Goal: Task Accomplishment & Management: Complete application form

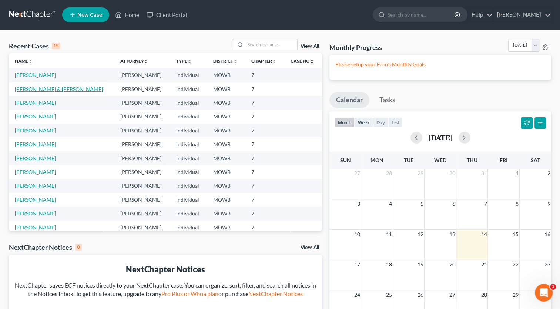
click at [53, 87] on link "[PERSON_NAME] & [PERSON_NAME]" at bounding box center [59, 89] width 88 height 6
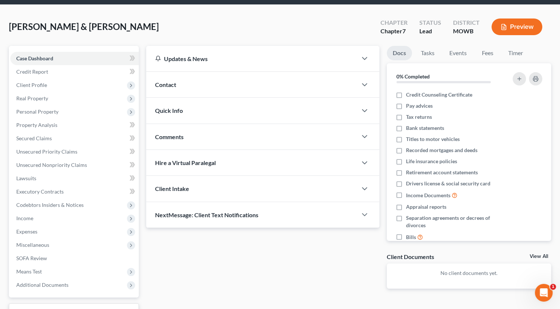
scroll to position [74, 0]
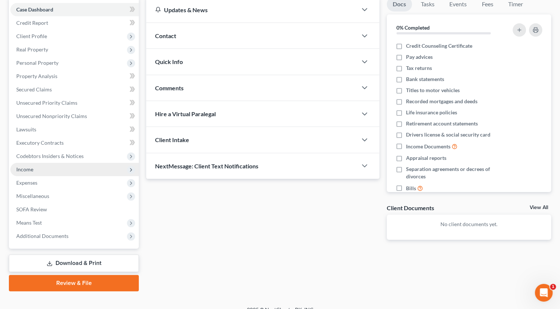
click at [98, 171] on span "Income" at bounding box center [74, 169] width 128 height 13
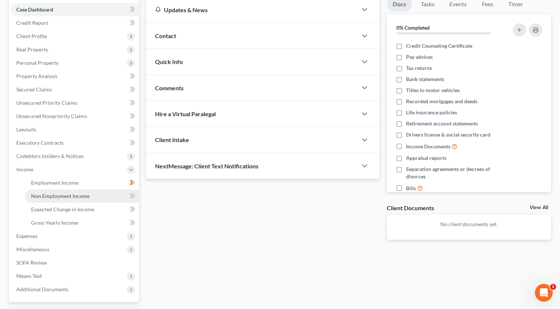
click at [77, 194] on span "Non Employment Income" at bounding box center [60, 196] width 58 height 6
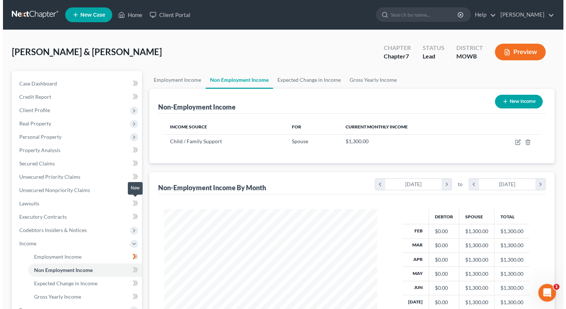
scroll to position [132, 228]
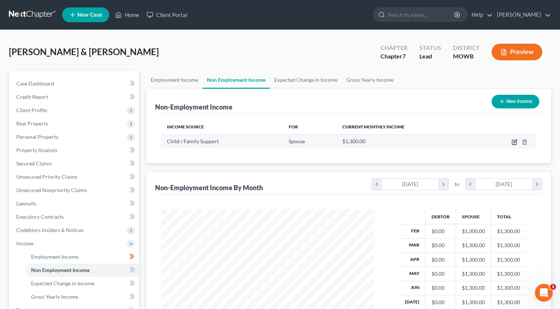
click at [514, 143] on icon "button" at bounding box center [514, 142] width 6 height 6
select select "7"
select select "0"
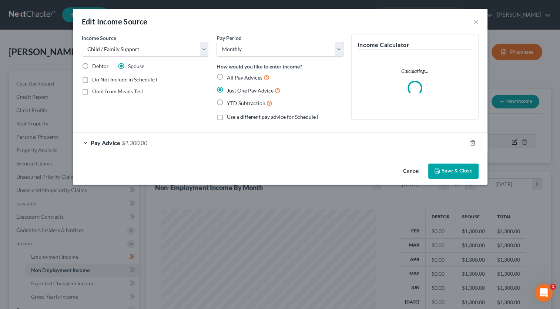
scroll to position [132, 229]
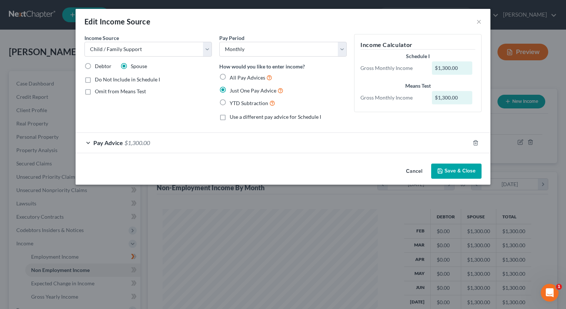
click at [87, 143] on div "Pay Advice $1,300.00" at bounding box center [273, 143] width 394 height 20
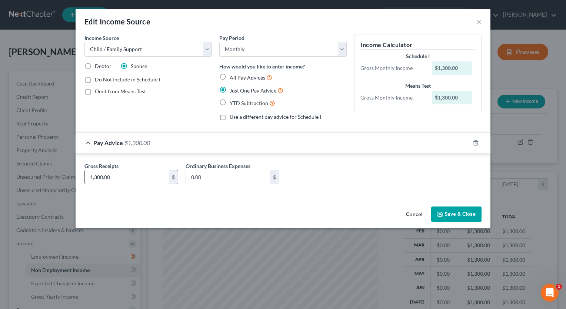
click at [125, 177] on input "1,300.00" at bounding box center [127, 177] width 84 height 14
type input "300.00"
click at [446, 210] on button "Save & Close" at bounding box center [456, 215] width 50 height 16
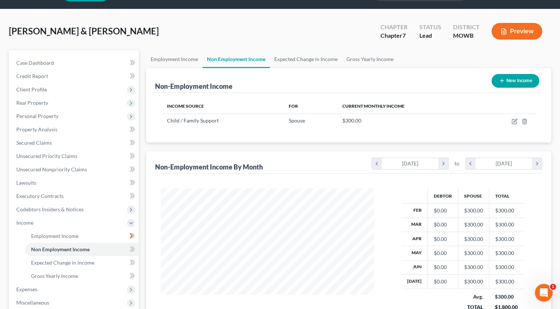
scroll to position [37, 0]
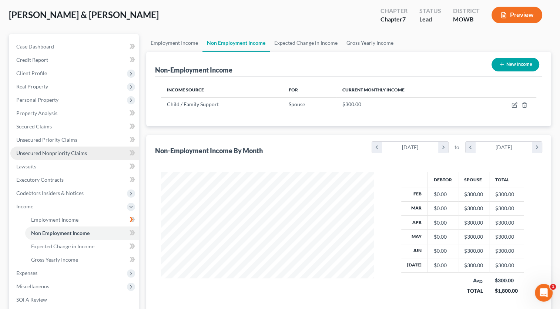
click at [45, 152] on span "Unsecured Nonpriority Claims" at bounding box center [51, 153] width 71 height 6
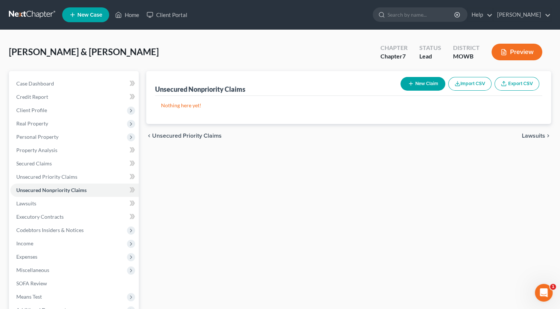
click at [417, 82] on button "New Claim" at bounding box center [422, 84] width 45 height 14
select select "2"
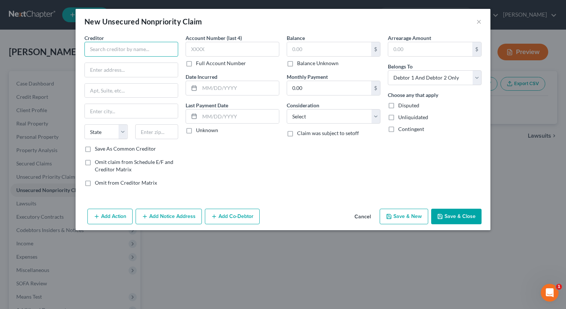
drag, startPoint x: 127, startPoint y: 48, endPoint x: 135, endPoint y: 43, distance: 9.0
click at [128, 47] on input "text" at bounding box center [131, 49] width 94 height 15
type input "Unsecured claims"
click at [328, 51] on input "text" at bounding box center [329, 49] width 84 height 14
type input "63,000.00"
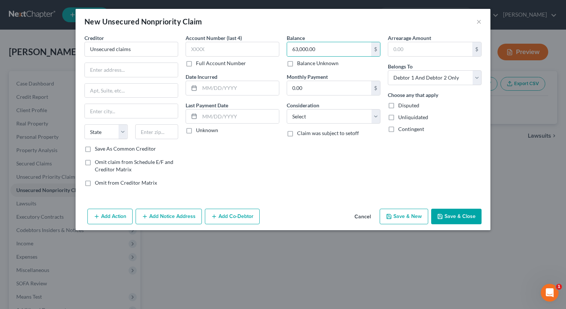
click at [447, 217] on button "Save & Close" at bounding box center [456, 217] width 50 height 16
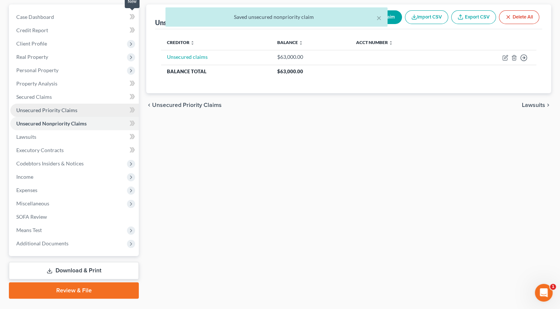
scroll to position [84, 0]
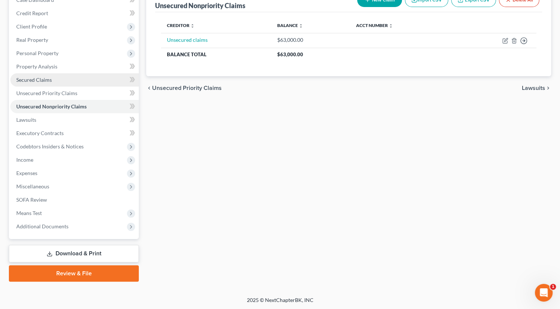
click at [55, 78] on link "Secured Claims" at bounding box center [74, 79] width 128 height 13
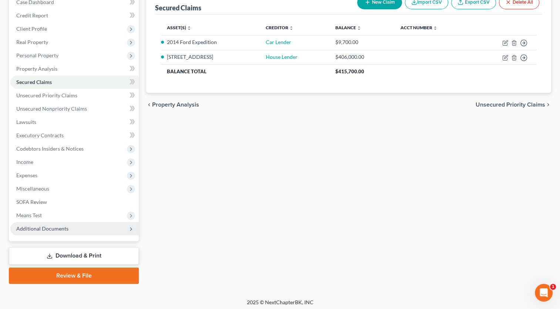
scroll to position [84, 0]
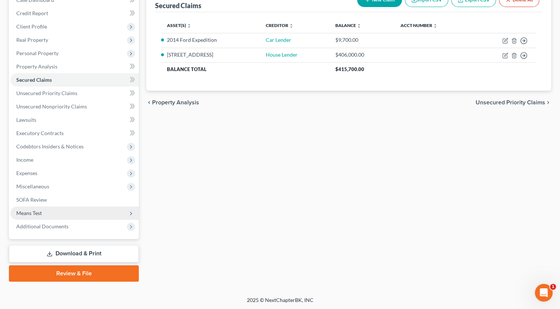
click at [37, 210] on span "Means Test" at bounding box center [29, 213] width 26 height 6
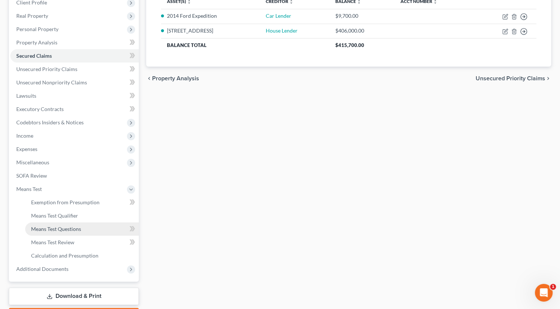
scroll to position [121, 0]
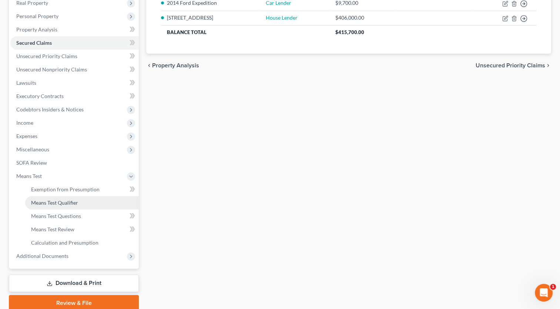
click at [65, 202] on span "Means Test Qualifier" at bounding box center [54, 202] width 47 height 6
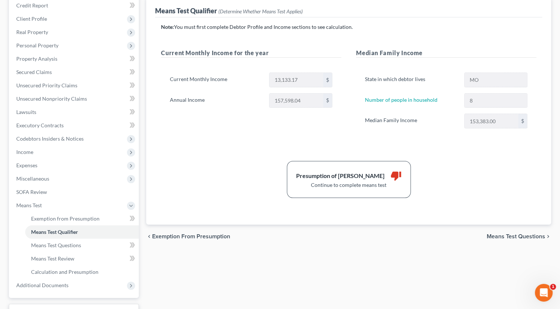
scroll to position [111, 0]
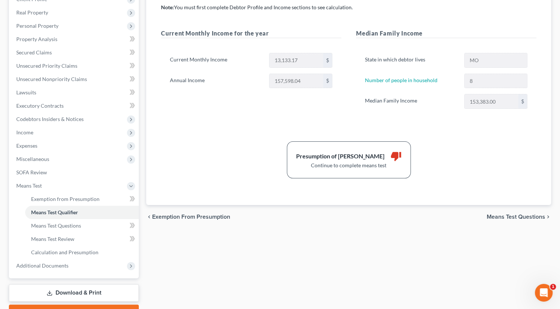
click at [508, 217] on span "Means Test Questions" at bounding box center [516, 217] width 58 height 6
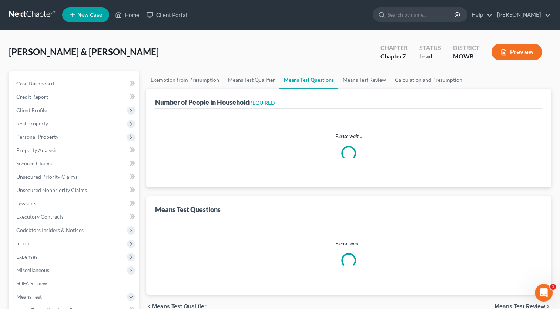
select select "0"
select select "60"
select select "1"
select select "60"
select select "6"
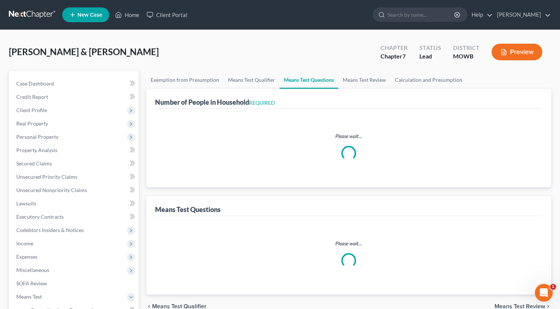
select select "2"
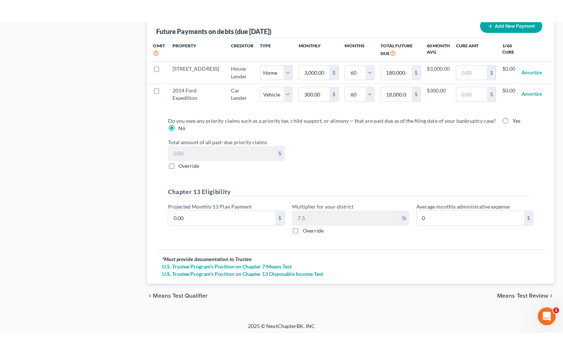
scroll to position [756, 0]
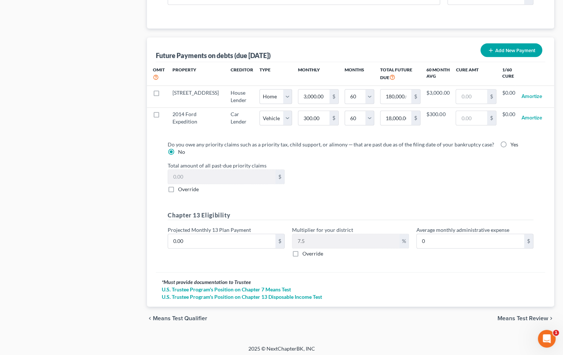
click at [523, 309] on span "Means Test Review" at bounding box center [522, 319] width 51 height 6
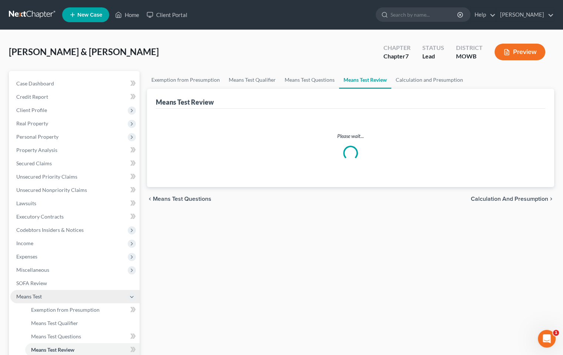
click at [41, 298] on span "Means Test" at bounding box center [74, 296] width 129 height 13
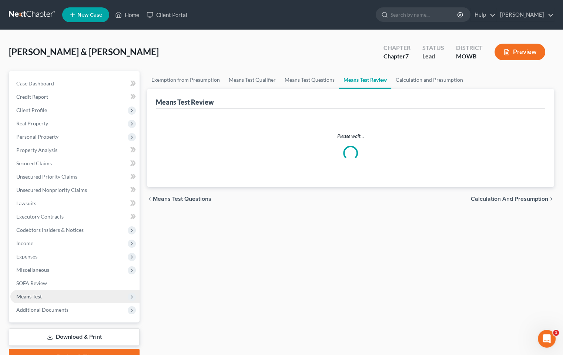
click at [40, 298] on span "Means Test" at bounding box center [29, 296] width 26 height 6
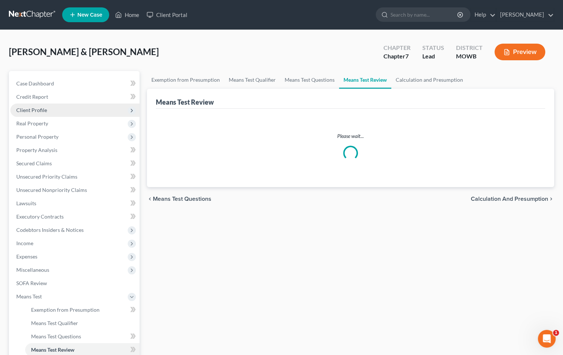
click at [34, 113] on span "Client Profile" at bounding box center [31, 110] width 31 height 6
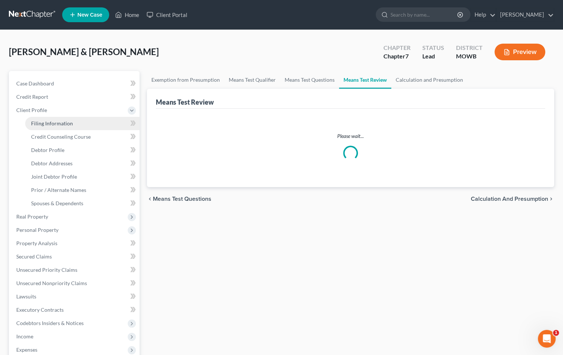
click at [36, 126] on span "Filing Information" at bounding box center [52, 123] width 42 height 6
select select "1"
select select "0"
select select "26"
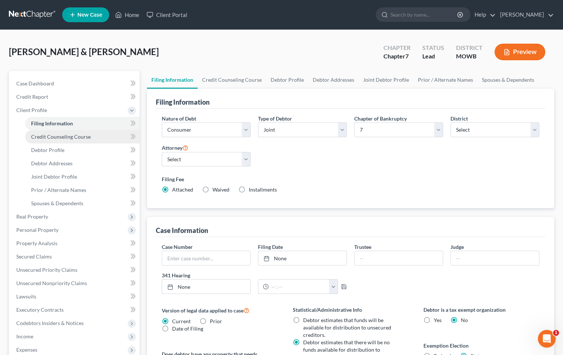
click at [54, 137] on span "Credit Counseling Course" at bounding box center [61, 137] width 60 height 6
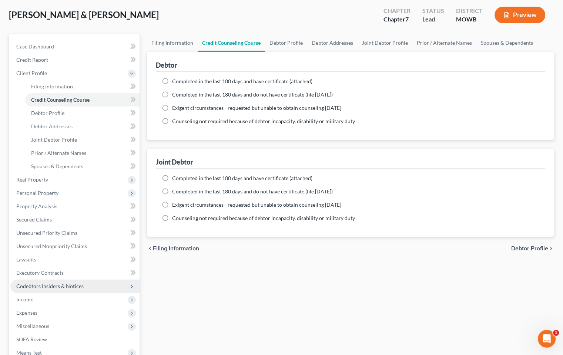
scroll to position [74, 0]
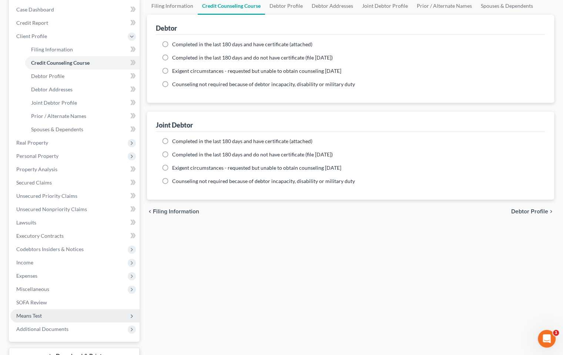
click at [41, 309] on span "Means Test" at bounding box center [29, 316] width 26 height 6
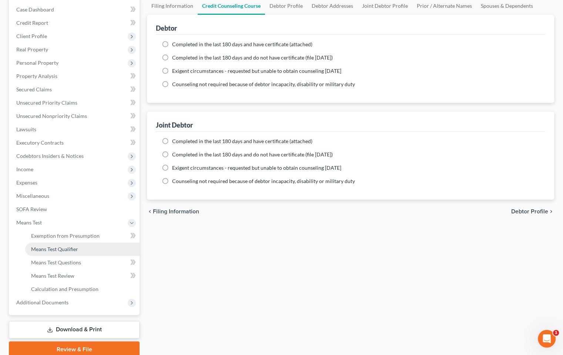
click at [82, 250] on link "Means Test Qualifier" at bounding box center [82, 249] width 114 height 13
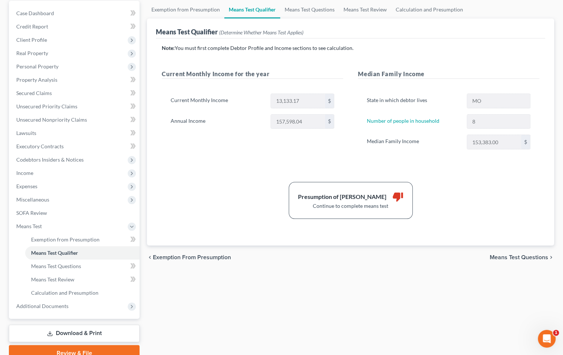
scroll to position [74, 0]
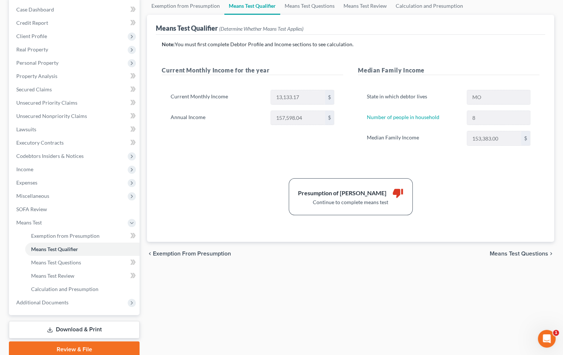
click at [514, 251] on span "Means Test Questions" at bounding box center [519, 254] width 58 height 6
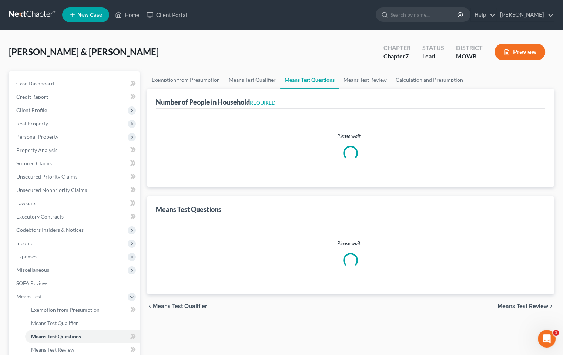
select select "0"
select select "60"
select select "1"
select select "60"
select select "6"
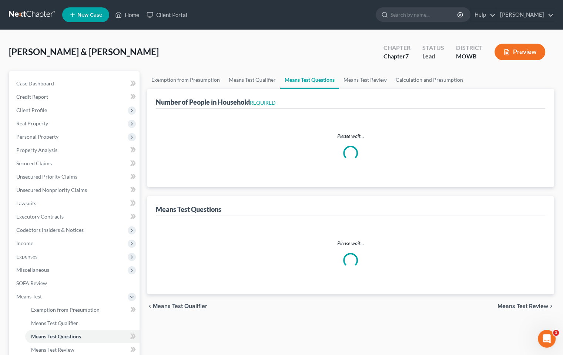
select select "2"
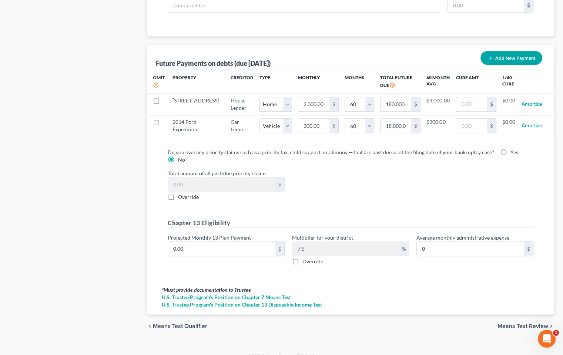
scroll to position [756, 0]
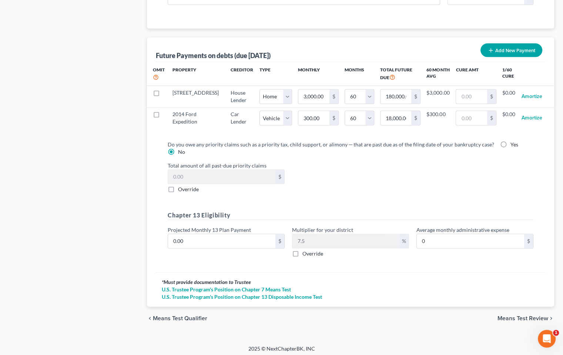
click at [505, 309] on span "Means Test Review" at bounding box center [522, 319] width 51 height 6
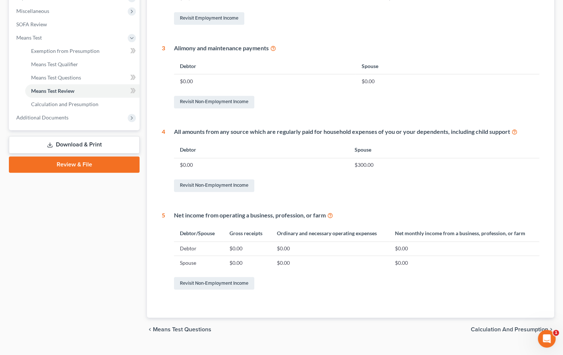
scroll to position [273, 0]
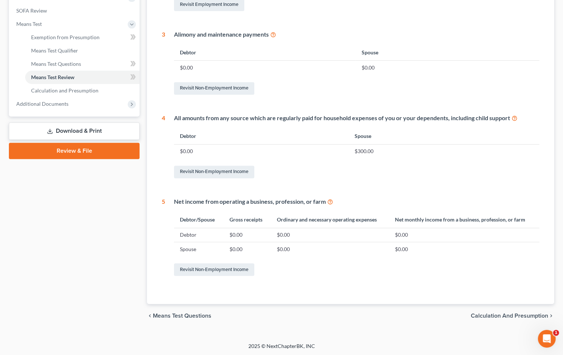
click at [478, 309] on span "Calculation and Presumption" at bounding box center [509, 316] width 77 height 6
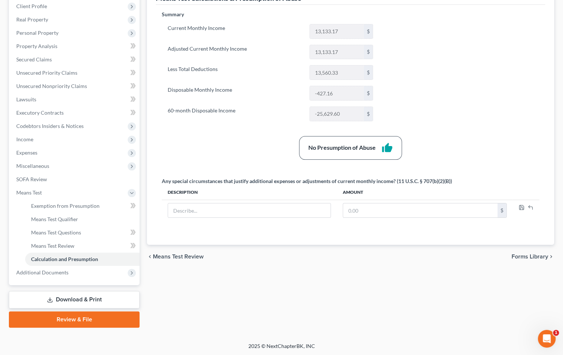
scroll to position [67, 0]
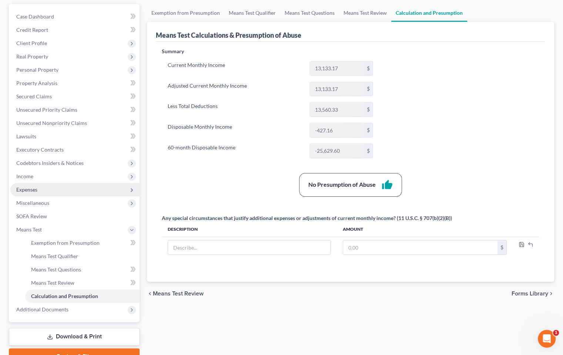
click at [33, 190] on span "Expenses" at bounding box center [26, 190] width 21 height 6
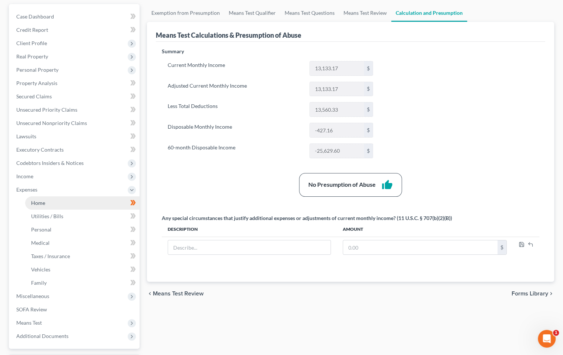
click at [42, 201] on span "Home" at bounding box center [38, 203] width 14 height 6
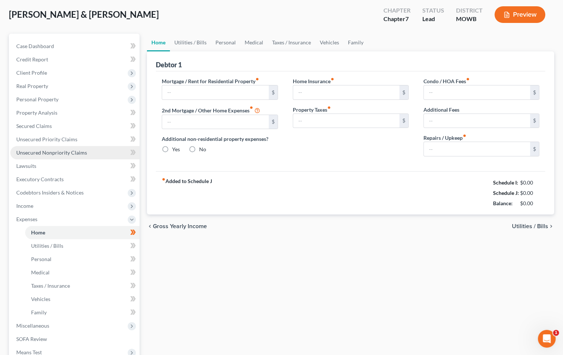
type input "3,000.00"
type input "0.00"
radio input "true"
type input "200.00"
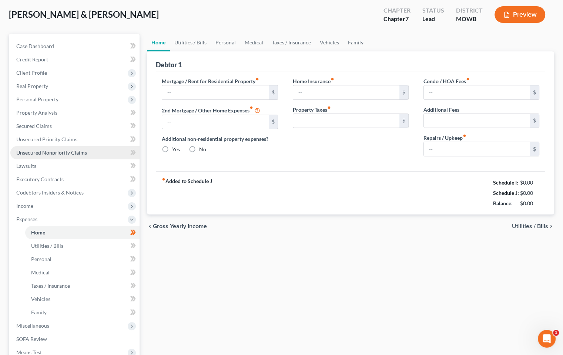
type input "0.00"
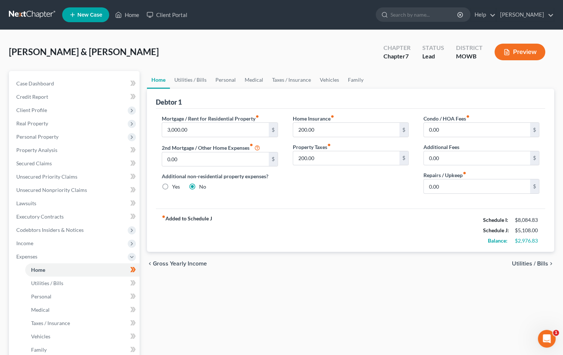
click at [539, 262] on span "Utilities / Bills" at bounding box center [530, 264] width 36 height 6
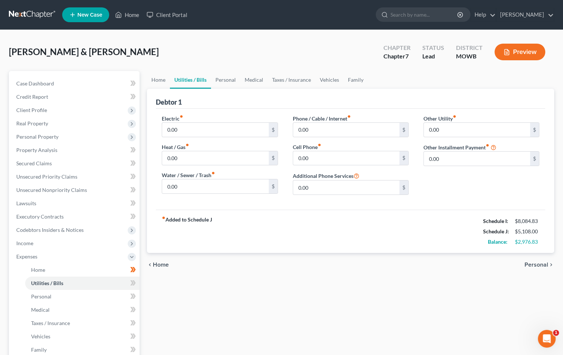
click at [159, 265] on span "Home" at bounding box center [161, 265] width 16 height 6
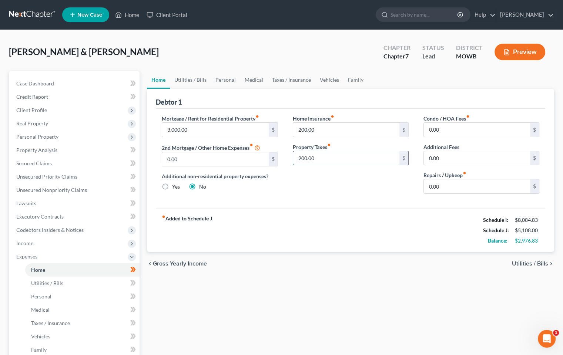
click at [330, 161] on input "200.00" at bounding box center [346, 158] width 106 height 14
type input "0"
click at [318, 129] on input "200.00" at bounding box center [346, 130] width 106 height 14
type input "0"
click at [541, 264] on span "Utilities / Bills" at bounding box center [530, 264] width 36 height 6
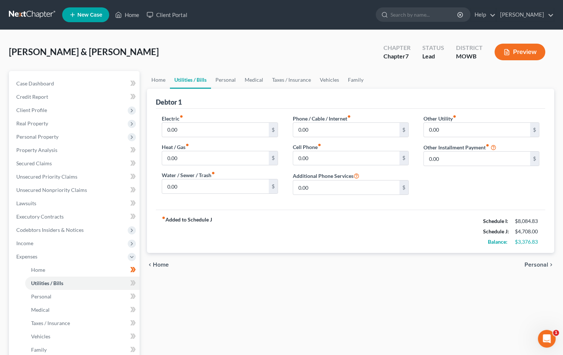
click at [540, 264] on span "Personal" at bounding box center [536, 265] width 24 height 6
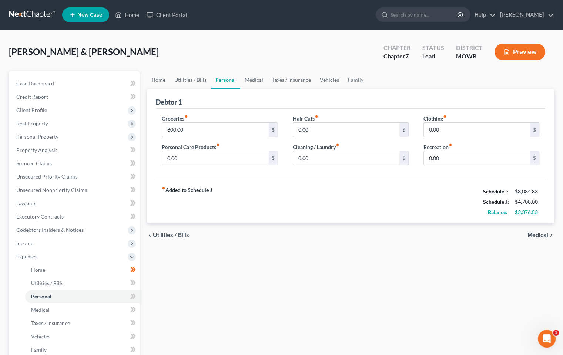
click at [540, 231] on div "chevron_left Utilities / Bills Medical chevron_right" at bounding box center [350, 236] width 407 height 24
click at [540, 232] on span "Medical" at bounding box center [537, 235] width 21 height 6
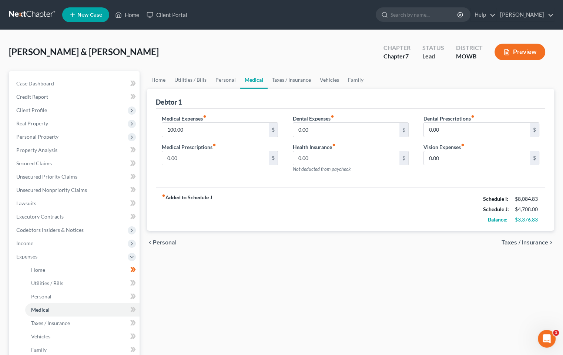
click at [534, 244] on span "Taxes / Insurance" at bounding box center [524, 243] width 47 height 6
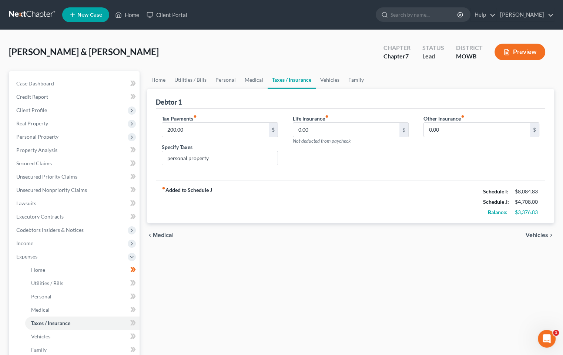
click at [536, 238] on span "Vehicles" at bounding box center [537, 235] width 23 height 6
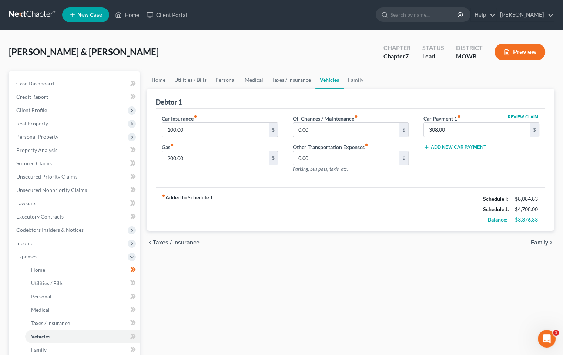
click at [536, 243] on span "Family" at bounding box center [539, 243] width 17 height 6
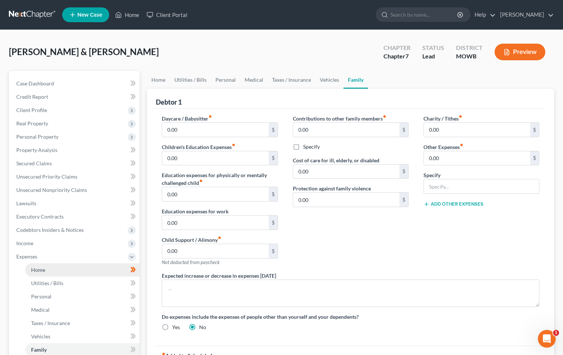
click at [38, 272] on span "Home" at bounding box center [38, 270] width 14 height 6
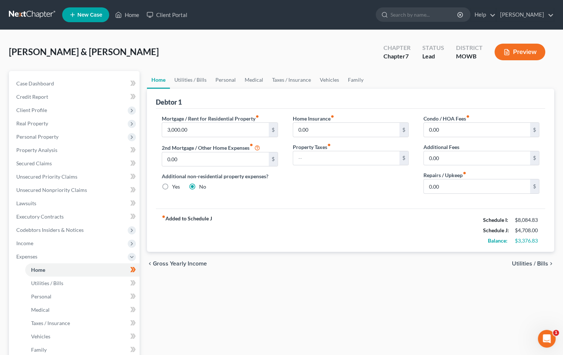
click at [550, 263] on icon "chevron_right" at bounding box center [551, 264] width 6 height 6
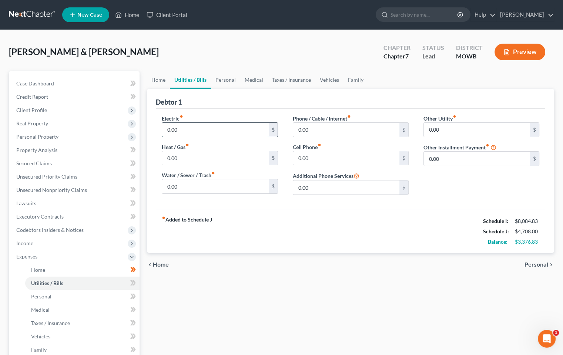
click at [204, 134] on input "0.00" at bounding box center [215, 130] width 106 height 14
type input "300.00"
type input "100"
type input "50"
type input "2"
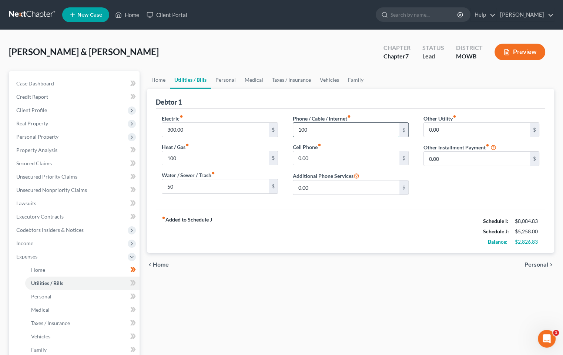
type input "100"
click at [266, 133] on div "Electric fiber_manual_record 300.00 $ Heat / Gas fiber_manual_record 100 $ Wate…" at bounding box center [219, 158] width 131 height 86
click at [322, 160] on input "0.00" at bounding box center [346, 158] width 106 height 14
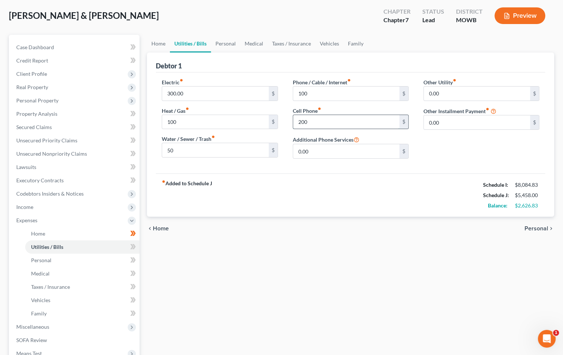
scroll to position [131, 0]
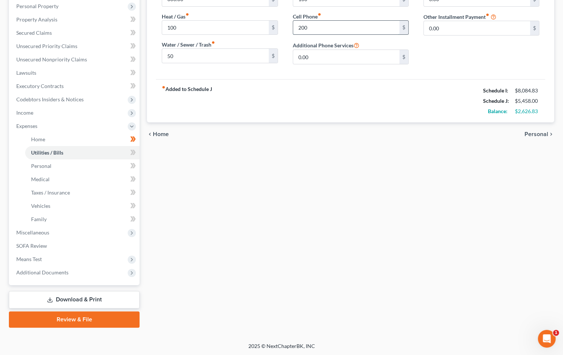
type input "200"
click at [324, 160] on div "Home Utilities / Bills Personal Medical Taxes / Insurance Vehicles Family Debto…" at bounding box center [350, 133] width 415 height 387
click at [543, 135] on span "Personal" at bounding box center [536, 134] width 24 height 6
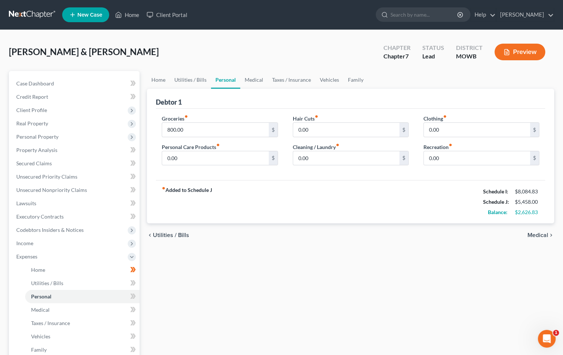
click at [217, 119] on div "Groceries fiber_manual_record 800.00 $" at bounding box center [220, 126] width 116 height 23
click at [215, 130] on input "800.00" at bounding box center [215, 130] width 106 height 14
type input "1,000.00"
type input "100.00"
click at [321, 134] on input "0.00" at bounding box center [346, 130] width 106 height 14
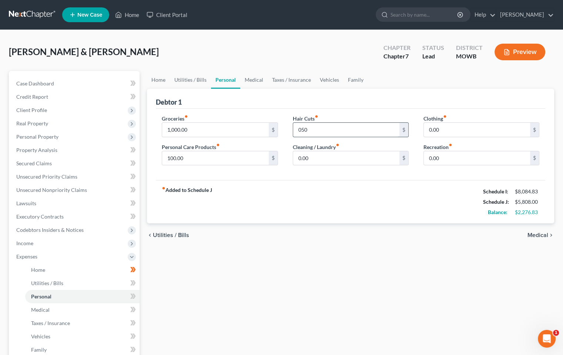
type input "050"
type input "80"
type input "200"
type input "80.00"
click at [542, 237] on span "Medical" at bounding box center [537, 235] width 21 height 6
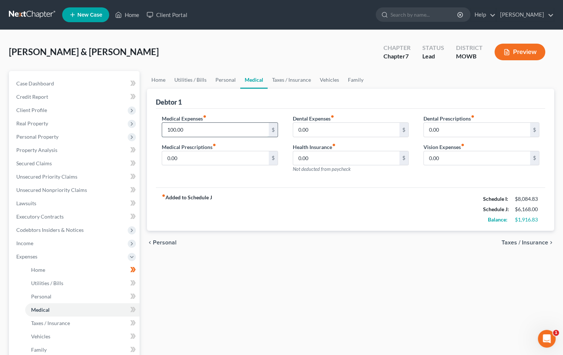
click at [213, 129] on input "100.00" at bounding box center [215, 130] width 106 height 14
click at [227, 156] on input "0.00" at bounding box center [215, 158] width 106 height 14
type input "50"
click at [546, 244] on span "Taxes / Insurance" at bounding box center [524, 243] width 47 height 6
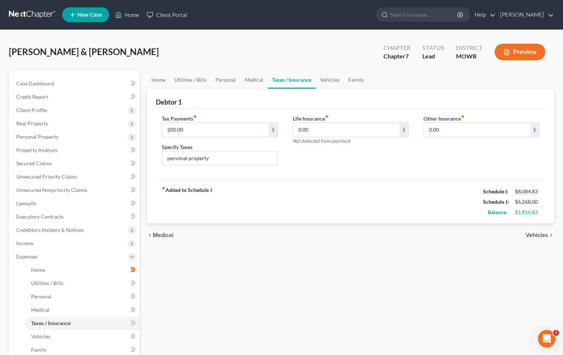
click at [542, 237] on span "Vehicles" at bounding box center [537, 235] width 23 height 6
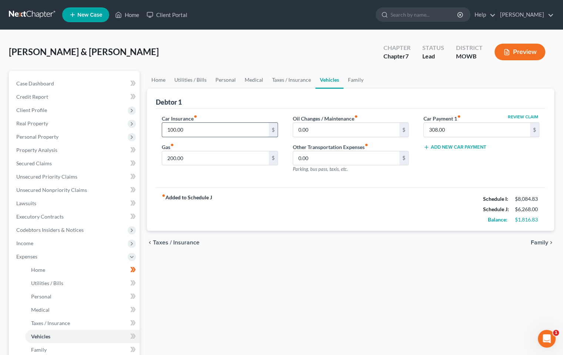
click at [231, 130] on input "100.00" at bounding box center [215, 130] width 106 height 14
type input "150.00"
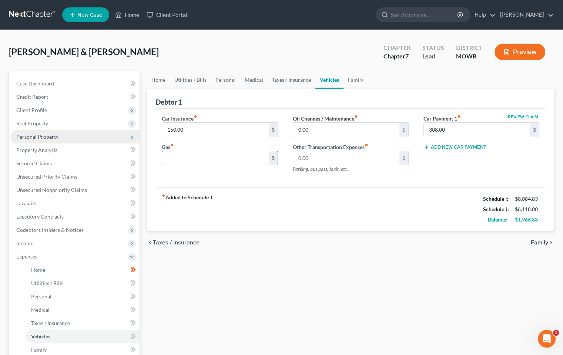
type input "0"
type input "300.00"
type input "050"
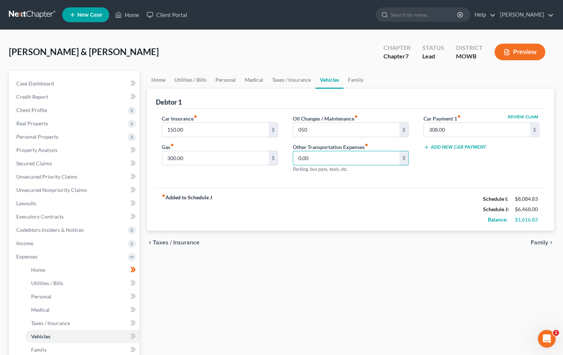
click at [544, 243] on span "Family" at bounding box center [539, 243] width 17 height 6
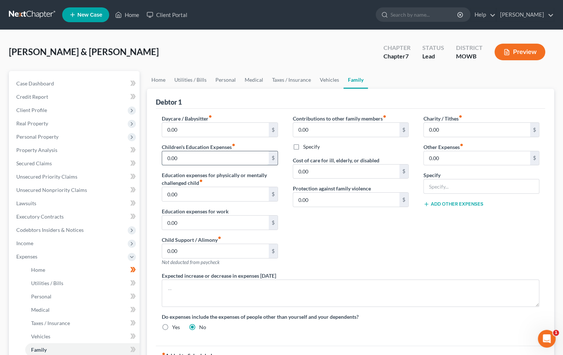
click at [211, 163] on input "0.00" at bounding box center [215, 158] width 106 height 14
type input "80.00"
click at [456, 127] on input "0.00" at bounding box center [477, 130] width 106 height 14
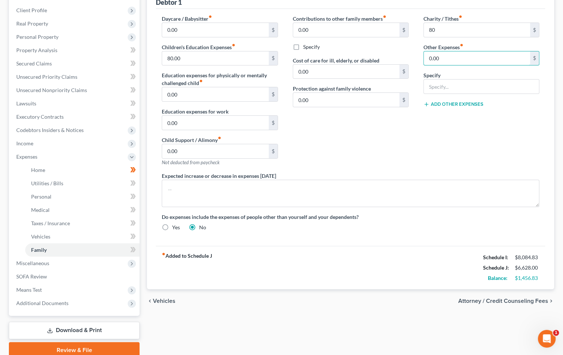
scroll to position [131, 0]
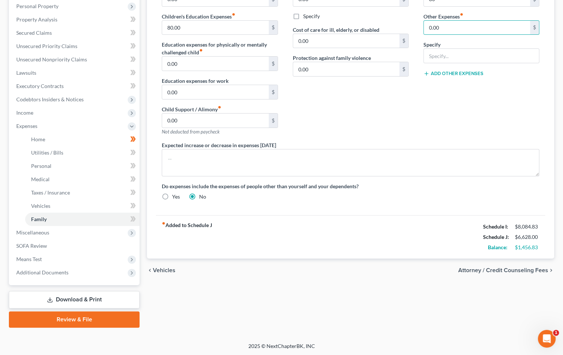
click at [530, 270] on span "Attorney / Credit Counseling Fees" at bounding box center [503, 271] width 90 height 6
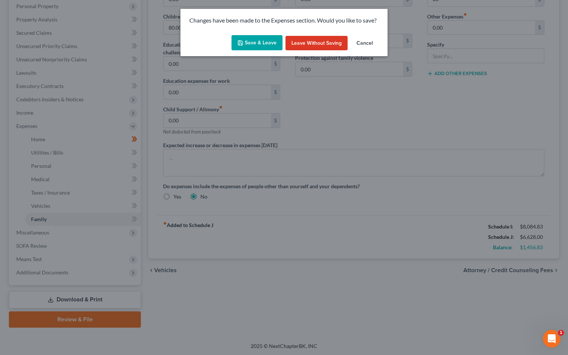
click at [249, 45] on button "Save & Leave" at bounding box center [257, 43] width 51 height 16
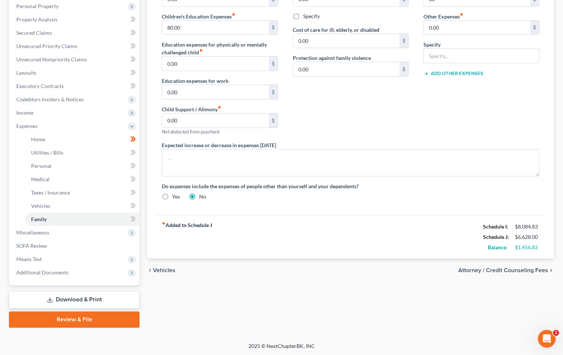
type input "80.00"
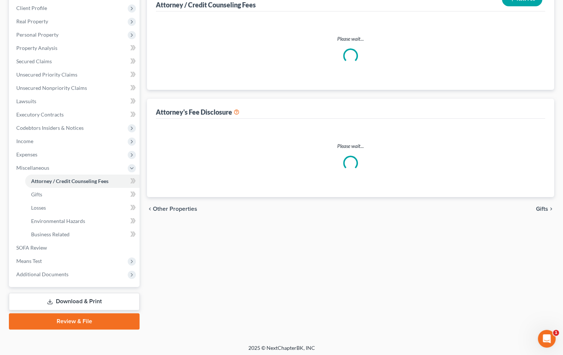
scroll to position [104, 0]
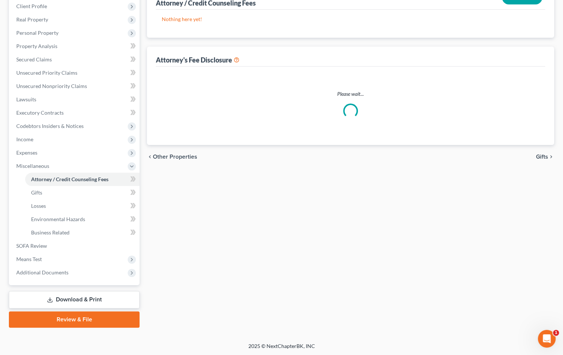
select select "0"
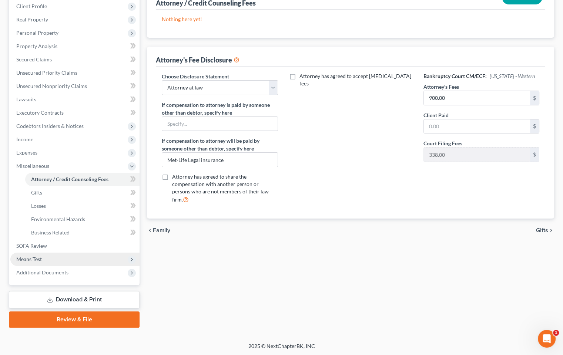
click at [69, 256] on span "Means Test" at bounding box center [74, 259] width 129 height 13
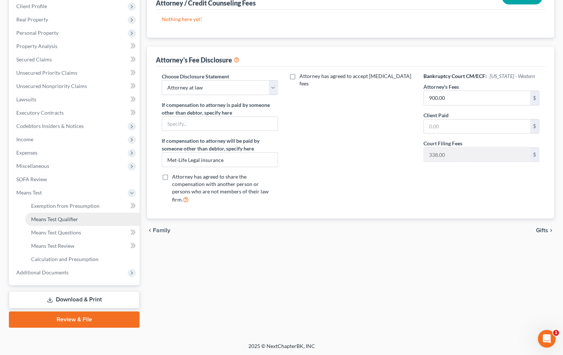
click at [80, 219] on link "Means Test Qualifier" at bounding box center [82, 219] width 114 height 13
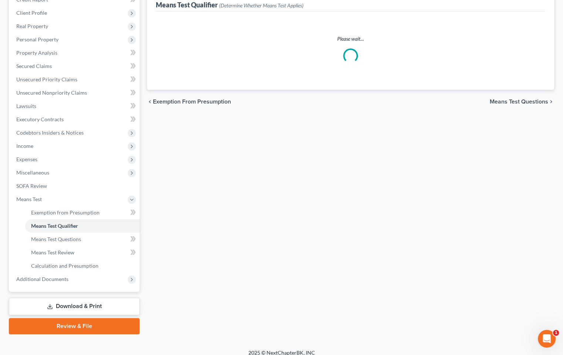
scroll to position [104, 0]
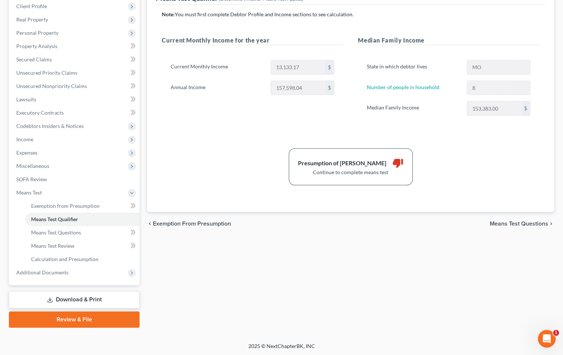
click at [499, 222] on span "Means Test Questions" at bounding box center [519, 224] width 58 height 6
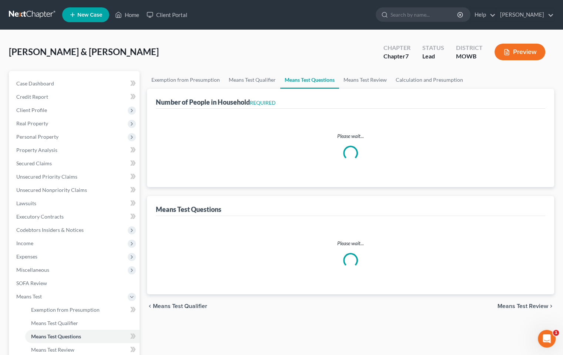
select select "0"
select select "60"
select select "1"
select select "60"
select select "6"
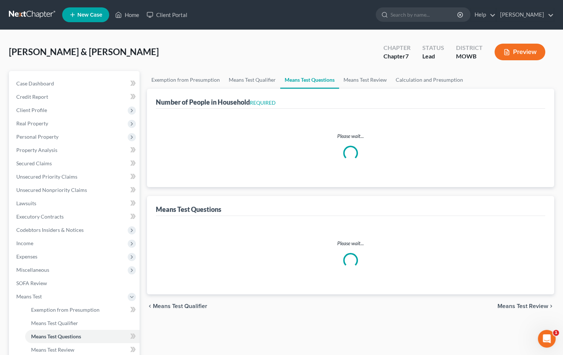
select select "2"
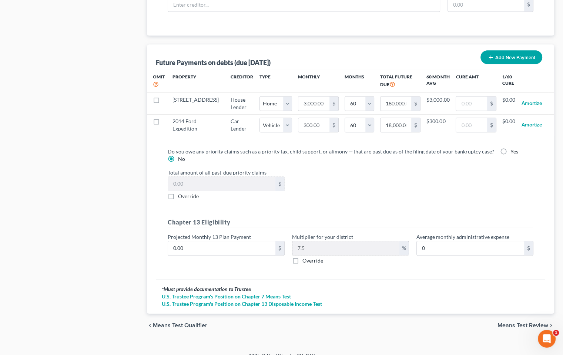
scroll to position [756, 0]
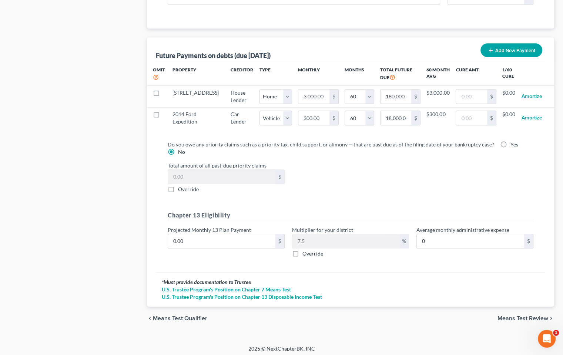
click at [514, 309] on div "chevron_left Means Test Qualifier Means Test Review chevron_right" at bounding box center [350, 319] width 407 height 24
click at [512, 309] on span "Means Test Review" at bounding box center [522, 319] width 51 height 6
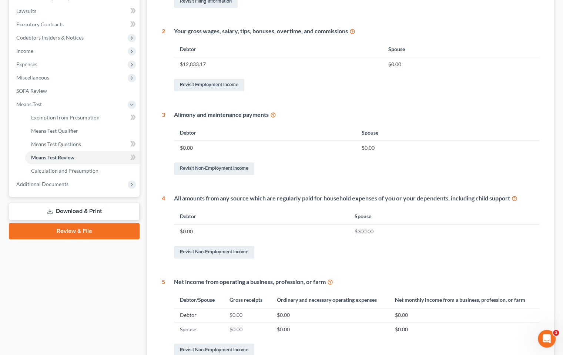
scroll to position [273, 0]
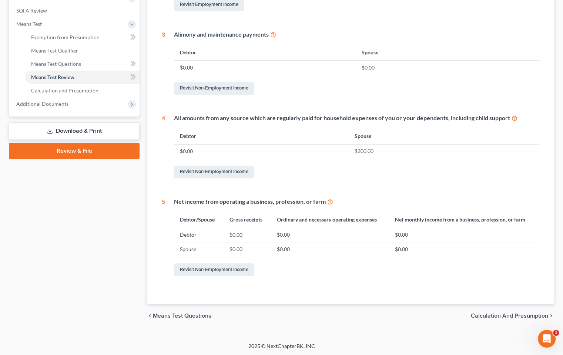
click at [510, 309] on span "Calculation and Presumption" at bounding box center [509, 316] width 77 height 6
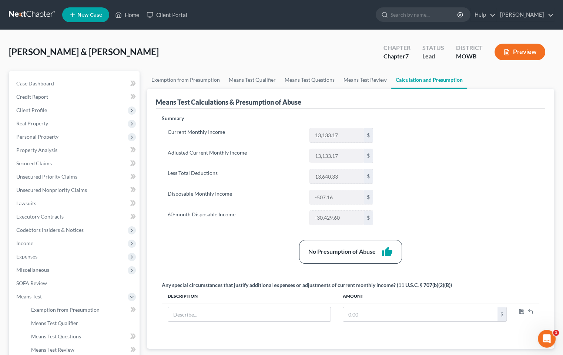
drag, startPoint x: 560, startPoint y: 301, endPoint x: 567, endPoint y: 299, distance: 8.0
click at [563, 303] on html "Home New Case Client Portal Randall Cain randy@cainandcain.com My Account Setti…" at bounding box center [281, 230] width 563 height 460
drag, startPoint x: 48, startPoint y: 257, endPoint x: 53, endPoint y: 251, distance: 7.6
click at [49, 255] on span "Expenses" at bounding box center [74, 256] width 129 height 13
click at [131, 268] on icon at bounding box center [133, 269] width 6 height 9
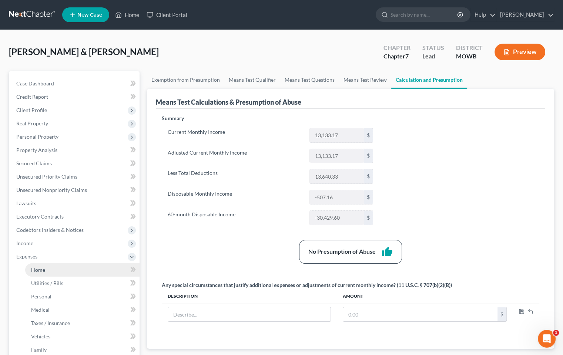
click at [71, 271] on link "Home" at bounding box center [82, 270] width 114 height 13
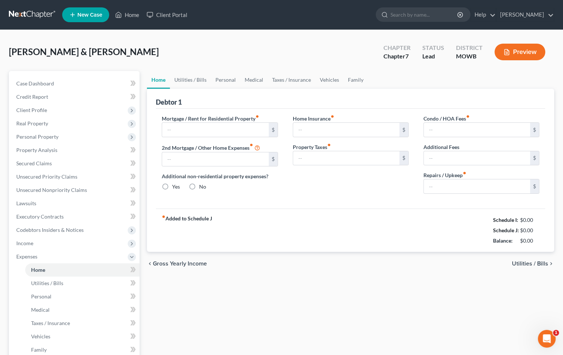
type input "3,000.00"
type input "0.00"
radio input "true"
type input "0.00"
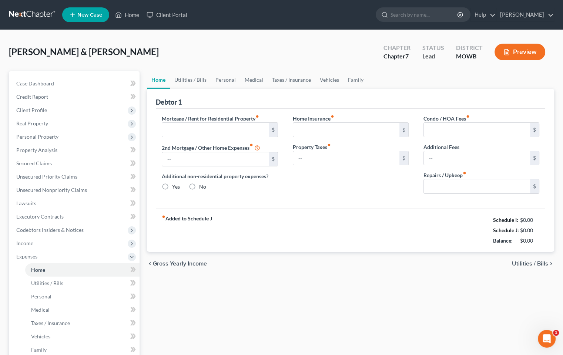
type input "0.00"
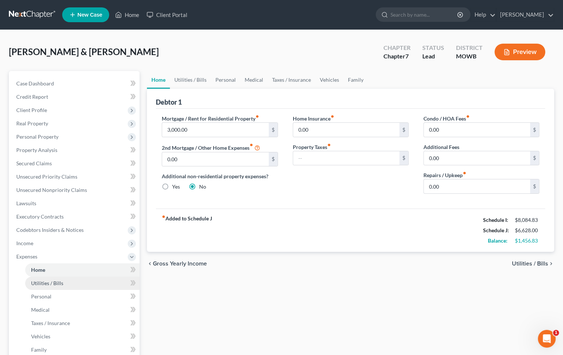
click at [71, 285] on link "Utilities / Bills" at bounding box center [82, 283] width 114 height 13
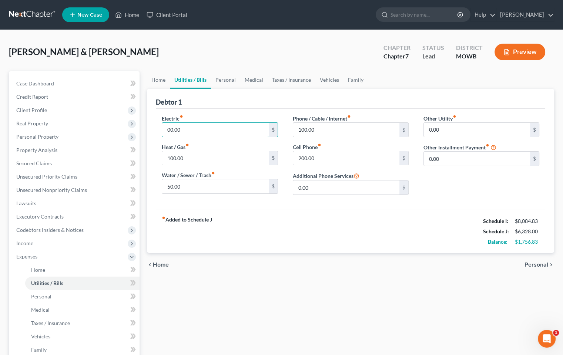
type input "300.00"
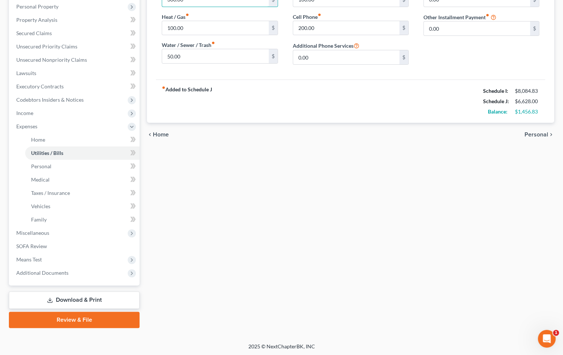
scroll to position [131, 0]
click at [536, 134] on span "Personal" at bounding box center [536, 134] width 24 height 6
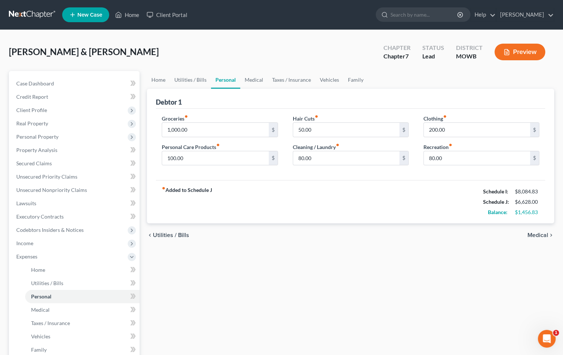
click at [536, 235] on span "Medical" at bounding box center [537, 235] width 21 height 6
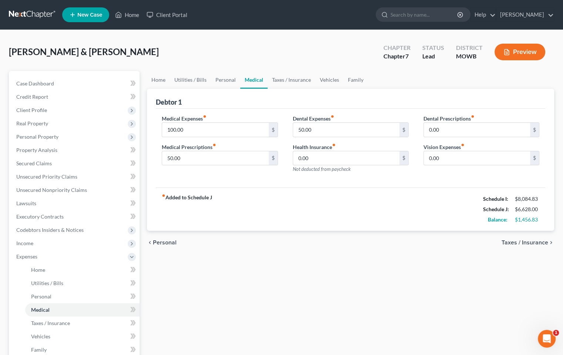
click at [537, 241] on span "Taxes / Insurance" at bounding box center [524, 243] width 47 height 6
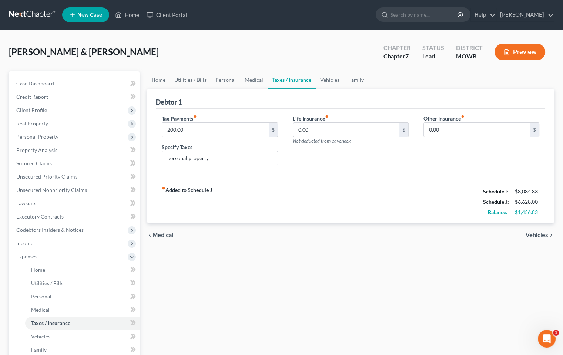
click at [534, 234] on span "Vehicles" at bounding box center [537, 235] width 23 height 6
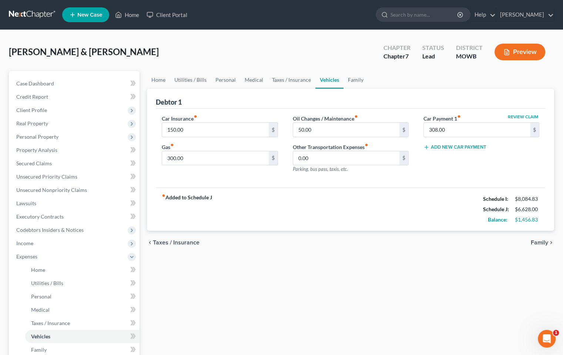
click at [536, 243] on span "Family" at bounding box center [539, 243] width 17 height 6
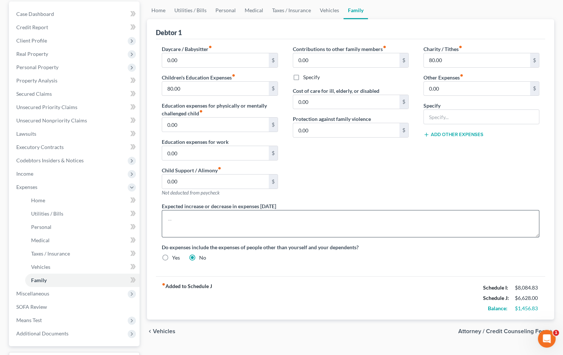
scroll to position [57, 0]
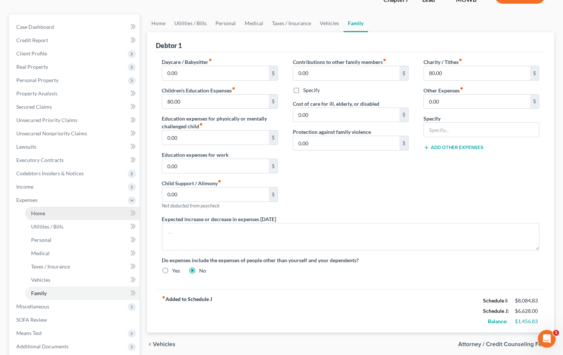
click at [54, 214] on link "Home" at bounding box center [82, 213] width 114 height 13
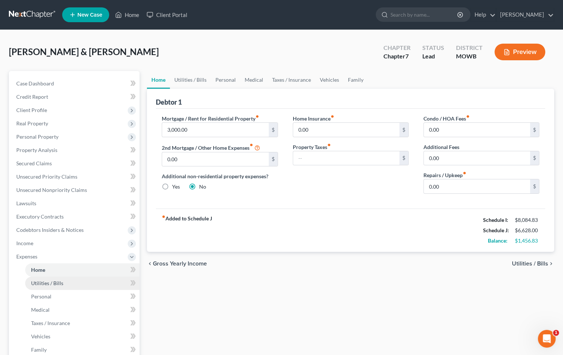
click at [58, 285] on span "Utilities / Bills" at bounding box center [47, 283] width 32 height 6
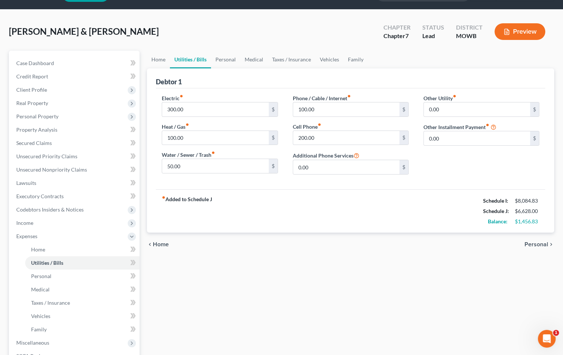
scroll to position [37, 0]
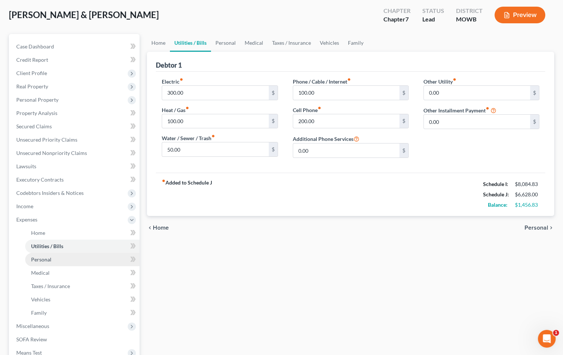
click at [71, 259] on link "Personal" at bounding box center [82, 259] width 114 height 13
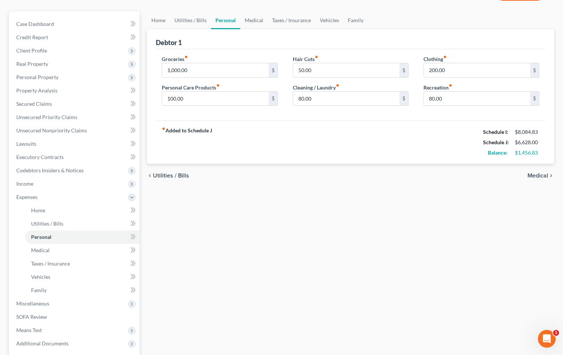
scroll to position [74, 0]
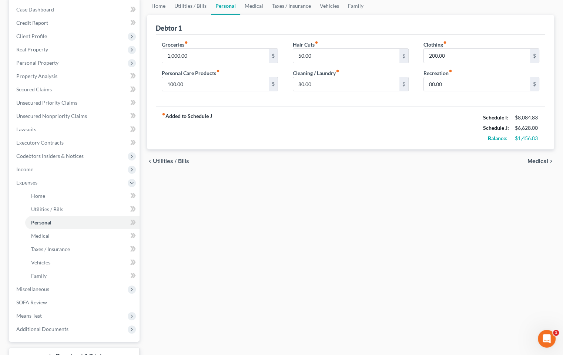
click at [535, 159] on span "Medical" at bounding box center [537, 161] width 21 height 6
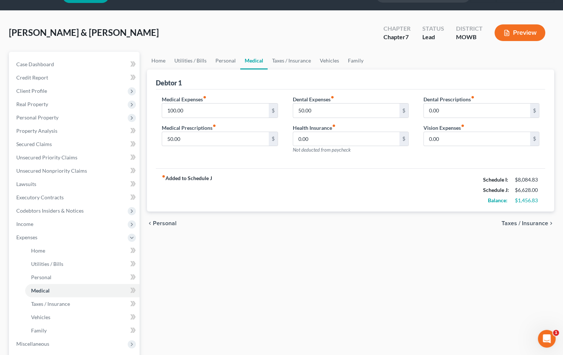
scroll to position [37, 0]
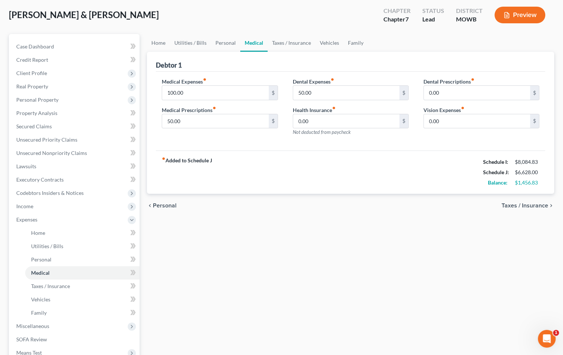
click at [527, 205] on span "Taxes / Insurance" at bounding box center [524, 206] width 47 height 6
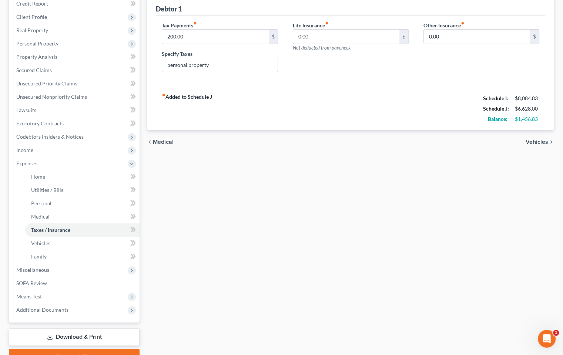
scroll to position [111, 0]
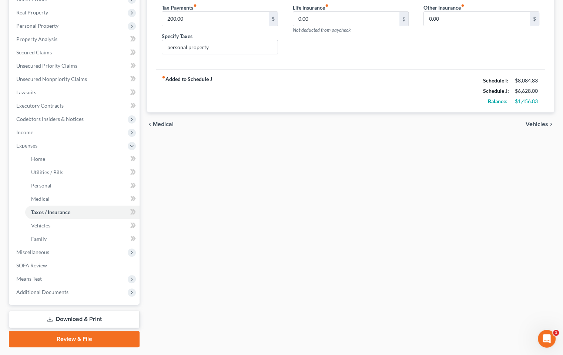
click at [549, 124] on icon "chevron_right" at bounding box center [551, 124] width 6 height 6
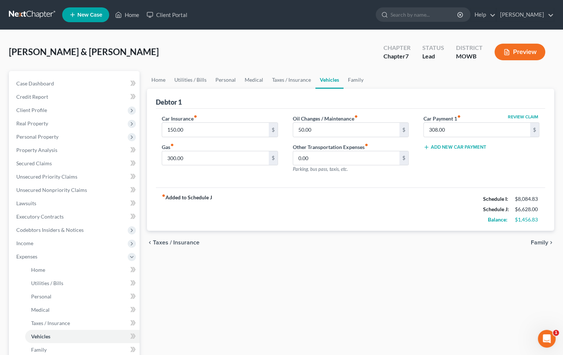
click at [543, 243] on span "Family" at bounding box center [539, 243] width 17 height 6
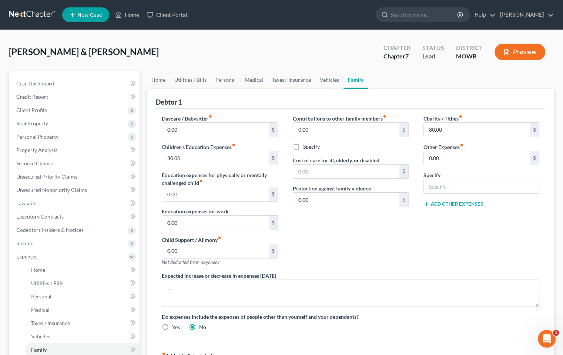
drag, startPoint x: 563, startPoint y: 164, endPoint x: 358, endPoint y: 39, distance: 239.9
click at [358, 39] on div "Hubbard, Brandon & Faithlyn Upgraded Chapter Chapter 7 Status Lead District MOW…" at bounding box center [281, 251] width 563 height 443
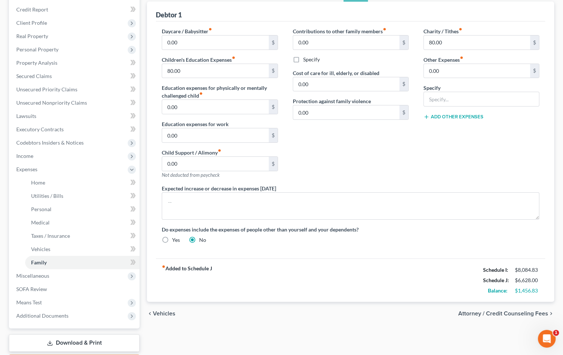
scroll to position [131, 0]
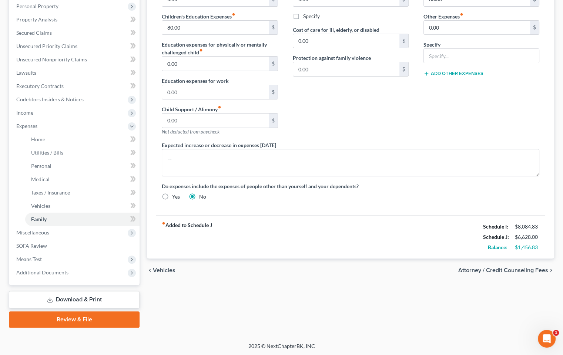
click at [514, 269] on span "Attorney / Credit Counseling Fees" at bounding box center [503, 271] width 90 height 6
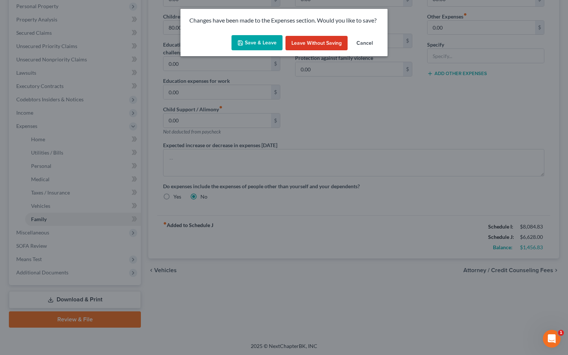
click at [264, 44] on button "Save & Leave" at bounding box center [257, 43] width 51 height 16
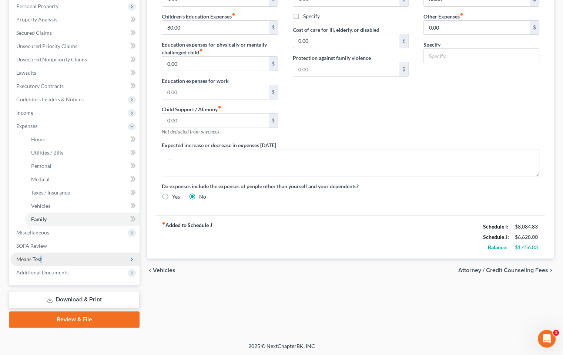
click at [43, 259] on span "Means Test" at bounding box center [74, 259] width 129 height 13
select select "0"
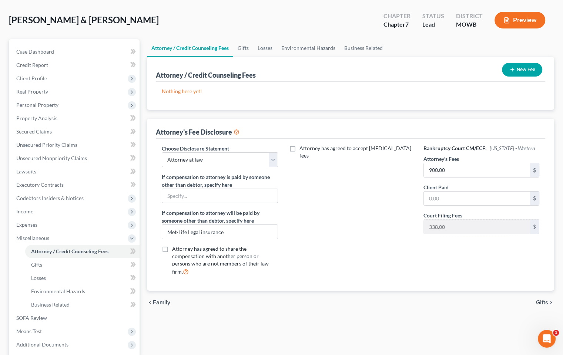
scroll to position [104, 0]
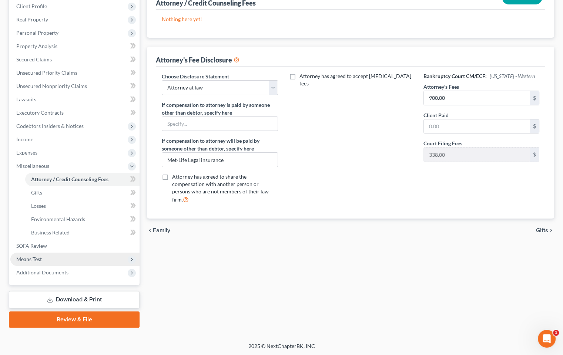
click at [36, 258] on span "Means Test" at bounding box center [29, 259] width 26 height 6
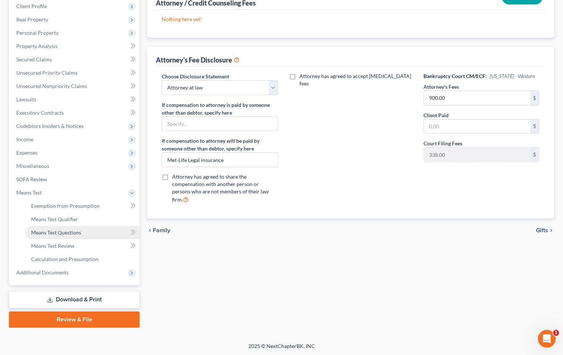
click at [83, 232] on link "Means Test Questions" at bounding box center [82, 232] width 114 height 13
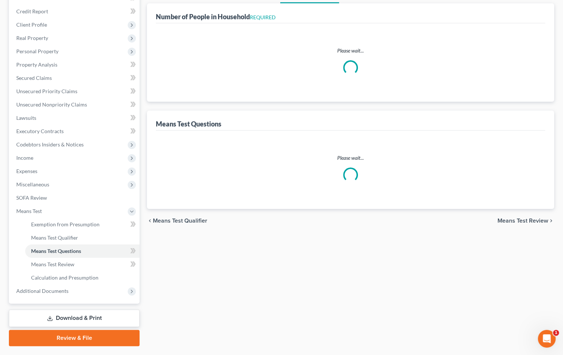
scroll to position [104, 0]
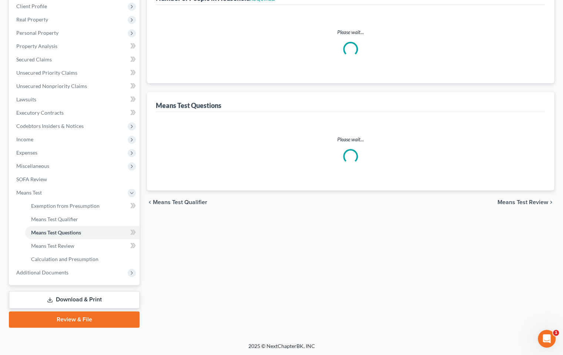
select select "0"
select select "60"
select select "1"
select select "60"
select select "2"
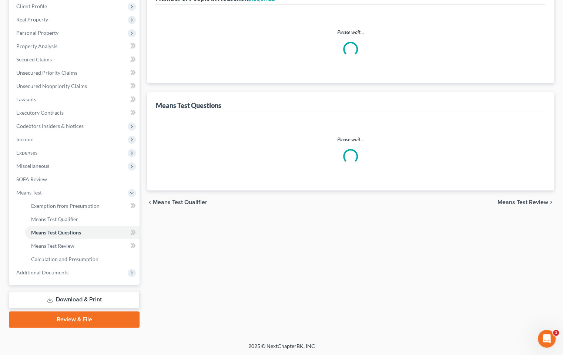
select select "6"
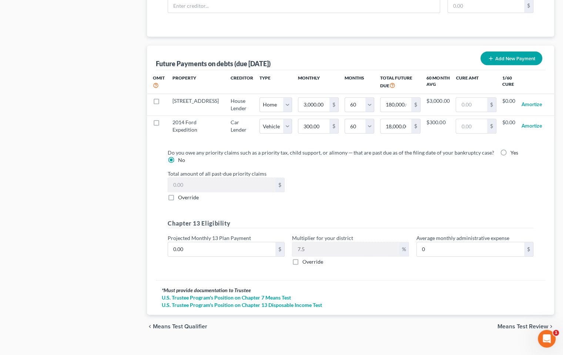
scroll to position [756, 0]
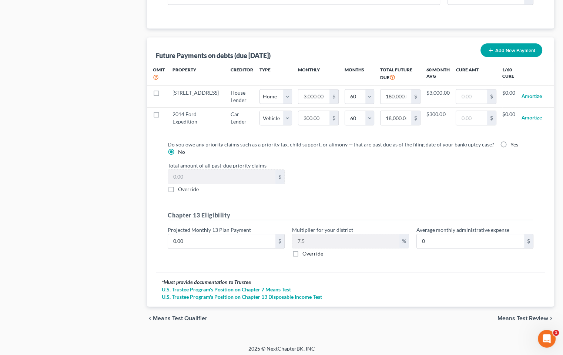
click at [508, 309] on span "Means Test Review" at bounding box center [522, 319] width 51 height 6
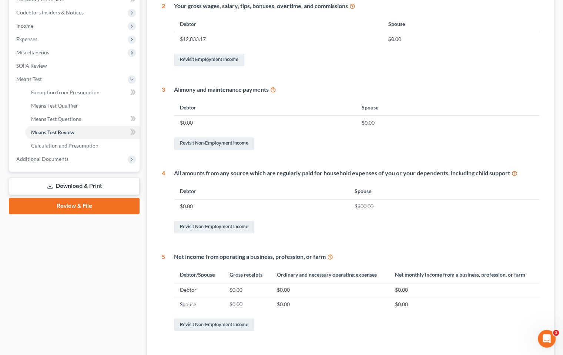
scroll to position [273, 0]
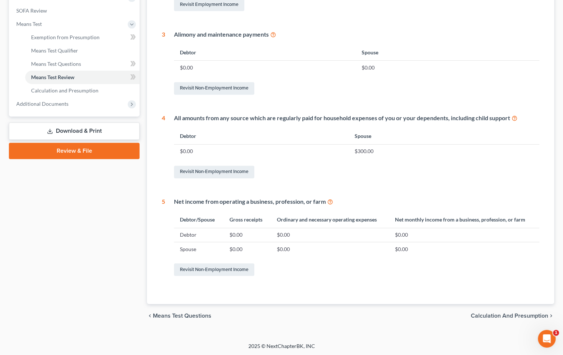
drag, startPoint x: 484, startPoint y: 317, endPoint x: 479, endPoint y: 313, distance: 6.1
click at [483, 309] on span "Calculation and Presumption" at bounding box center [509, 316] width 77 height 6
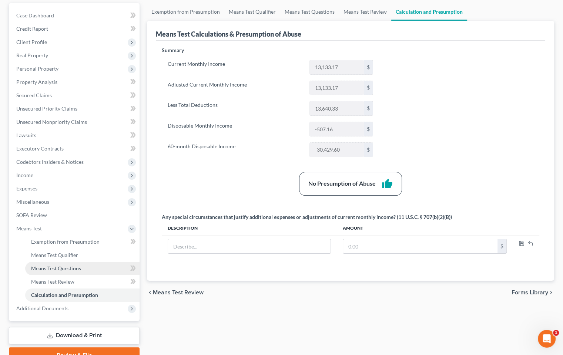
scroll to position [104, 0]
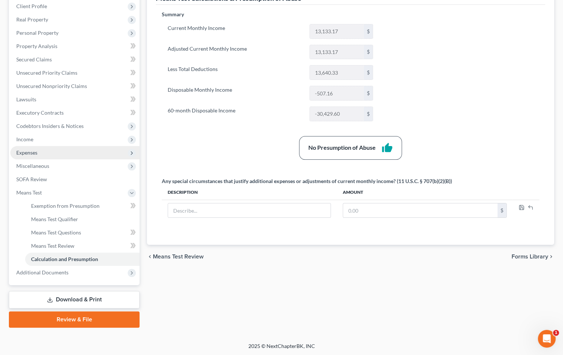
click at [54, 154] on span "Expenses" at bounding box center [74, 152] width 129 height 13
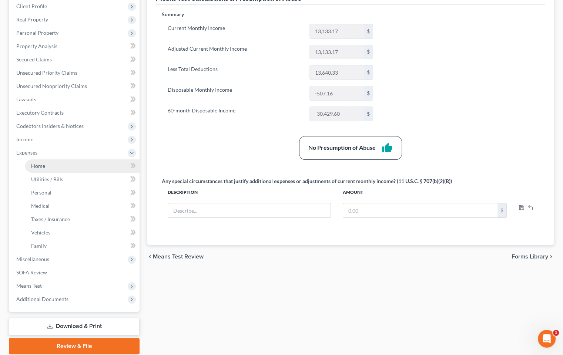
click at [56, 164] on link "Home" at bounding box center [82, 166] width 114 height 13
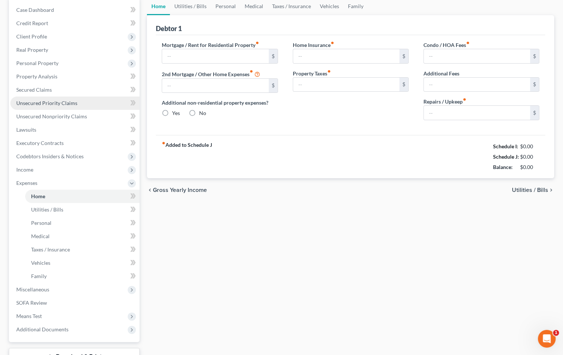
type input "3,000.00"
type input "0.00"
radio input "true"
type input "0.00"
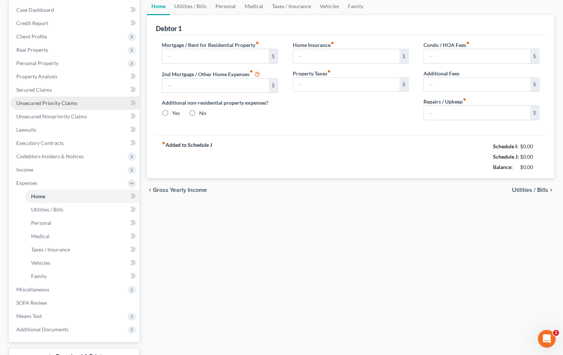
type input "0.00"
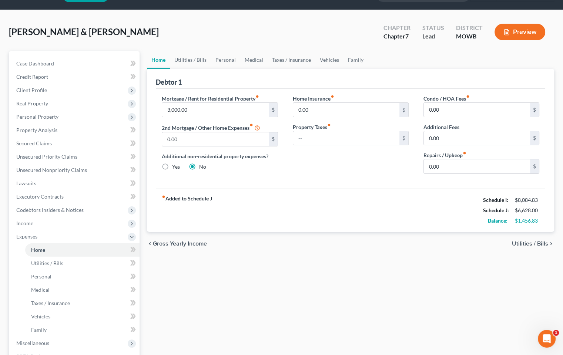
scroll to position [37, 0]
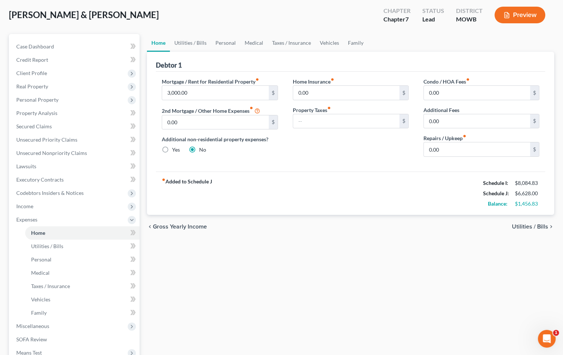
click at [546, 228] on span "Utilities / Bills" at bounding box center [530, 227] width 36 height 6
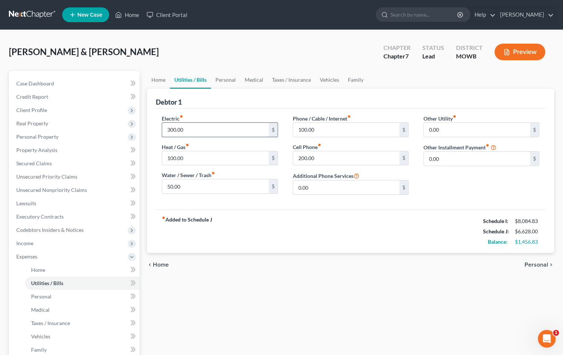
click at [211, 129] on input "300.00" at bounding box center [215, 130] width 106 height 14
type input "200.00"
click at [334, 157] on input "200.00" at bounding box center [346, 158] width 106 height 14
type input "100.00"
click at [533, 267] on span "Personal" at bounding box center [536, 265] width 24 height 6
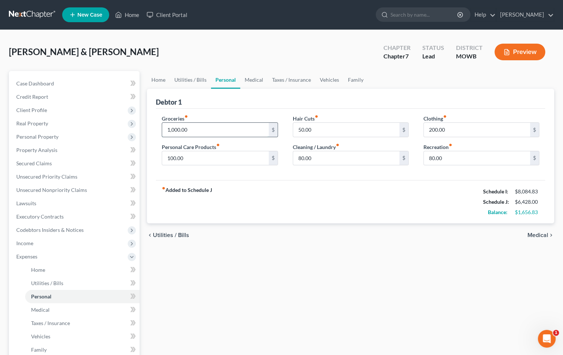
click at [209, 127] on input "1,000.00" at bounding box center [215, 130] width 106 height 14
type input "800.00"
click at [206, 160] on input "100.00" at bounding box center [215, 158] width 106 height 14
type input "1"
type input "50.00"
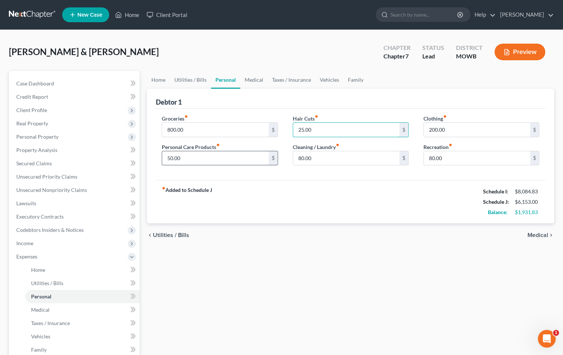
type input "25.00"
type input "60.00"
type input "100.00"
click at [536, 235] on span "Medical" at bounding box center [537, 235] width 21 height 6
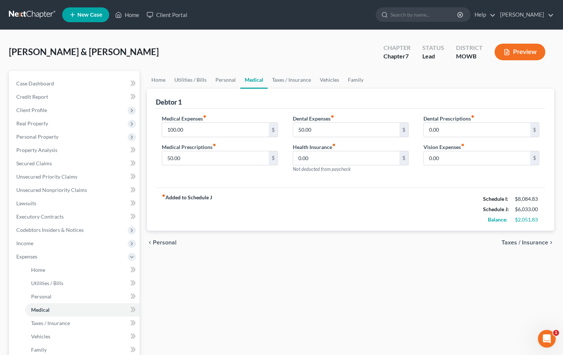
click at [537, 240] on span "Taxes / Insurance" at bounding box center [524, 243] width 47 height 6
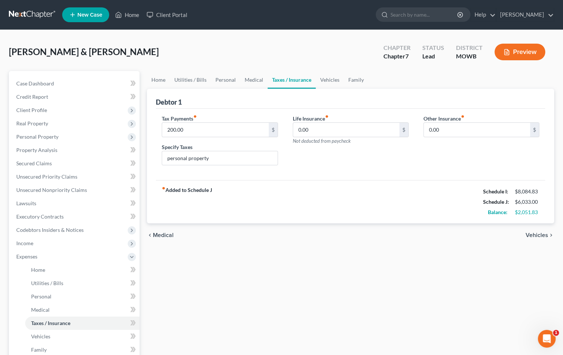
click at [537, 236] on span "Vehicles" at bounding box center [537, 235] width 23 height 6
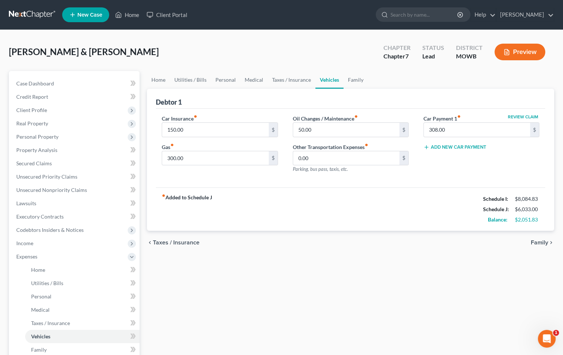
click at [533, 232] on div "chevron_left Taxes / Insurance Family chevron_right" at bounding box center [350, 243] width 407 height 24
click at [535, 241] on span "Family" at bounding box center [539, 243] width 17 height 6
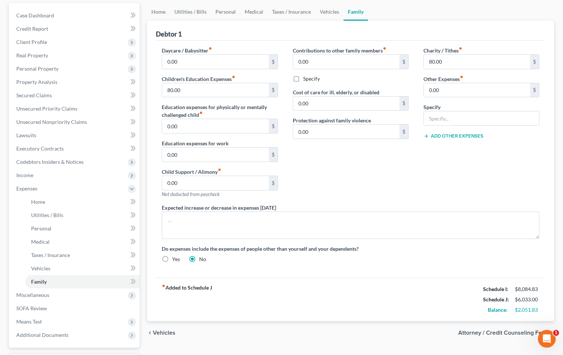
scroll to position [131, 0]
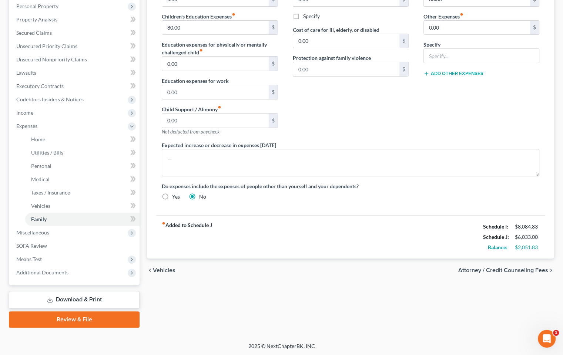
drag, startPoint x: 480, startPoint y: 269, endPoint x: 479, endPoint y: 276, distance: 6.7
click at [505, 269] on span "Attorney / Credit Counseling Fees" at bounding box center [503, 271] width 90 height 6
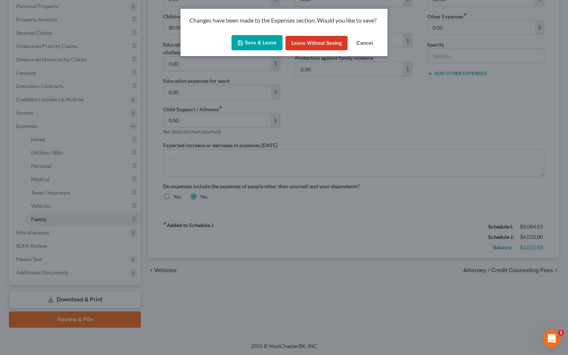
click at [264, 40] on button "Save & Leave" at bounding box center [257, 43] width 51 height 16
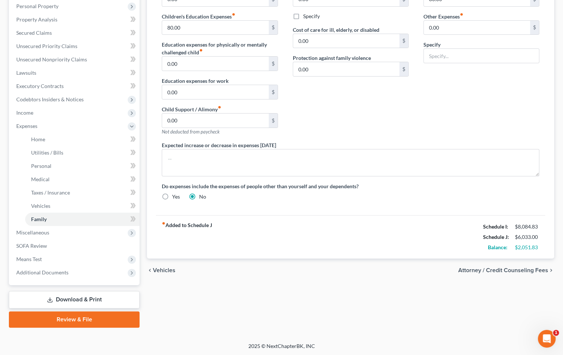
select select "0"
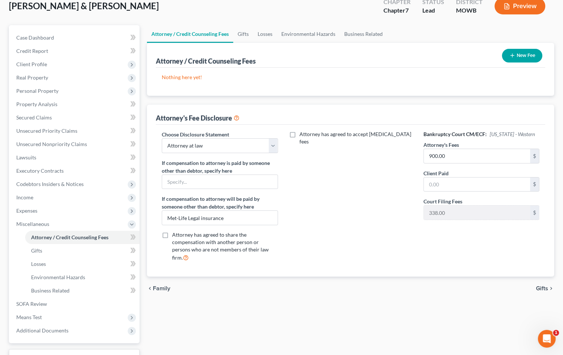
scroll to position [104, 0]
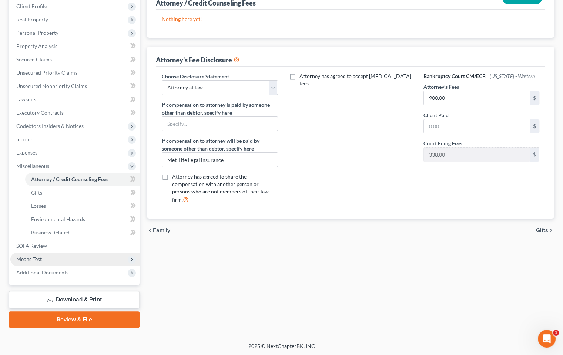
click at [34, 259] on span "Means Test" at bounding box center [29, 259] width 26 height 6
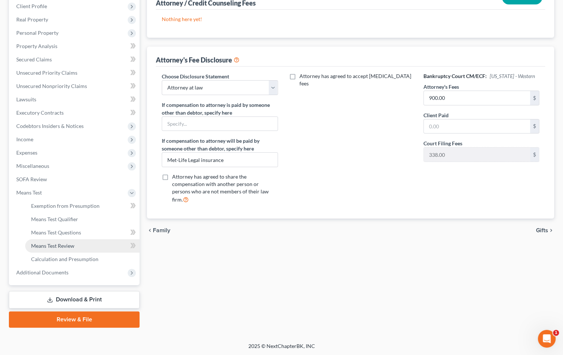
click at [76, 247] on link "Means Test Review" at bounding box center [82, 245] width 114 height 13
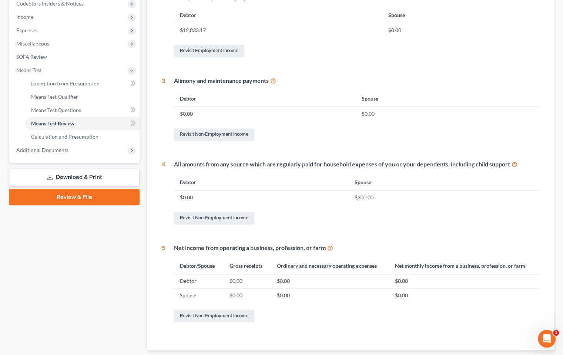
scroll to position [273, 0]
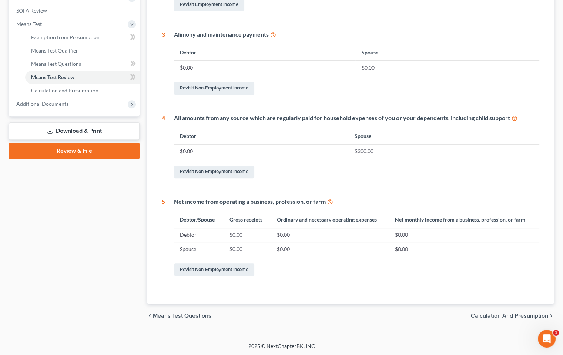
click at [503, 309] on span "Calculation and Presumption" at bounding box center [509, 316] width 77 height 6
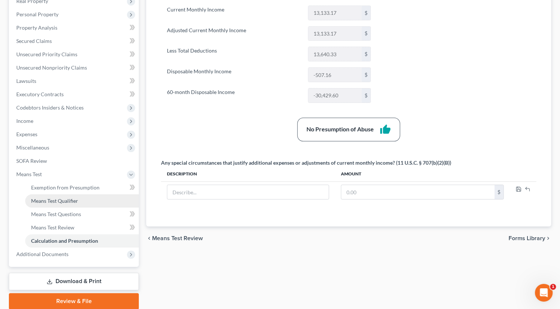
scroll to position [150, 0]
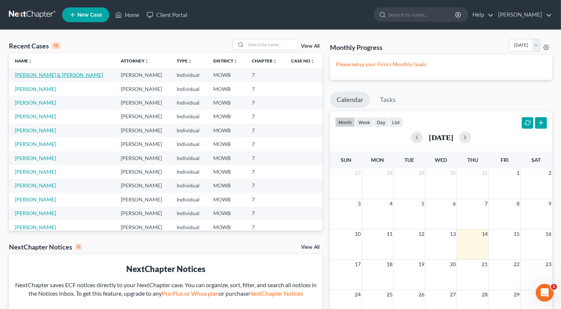
click at [48, 73] on link "[PERSON_NAME] & [PERSON_NAME]" at bounding box center [59, 75] width 88 height 6
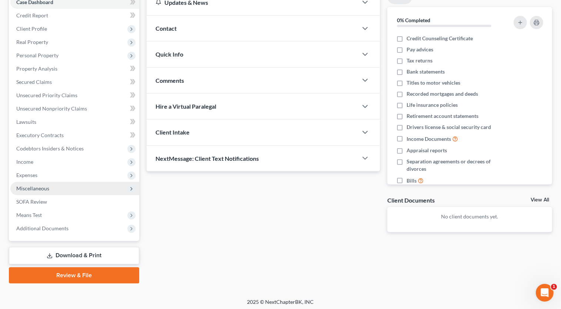
scroll to position [83, 0]
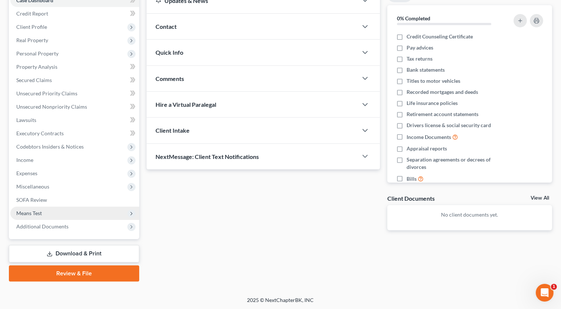
click at [72, 215] on span "Means Test" at bounding box center [74, 213] width 129 height 13
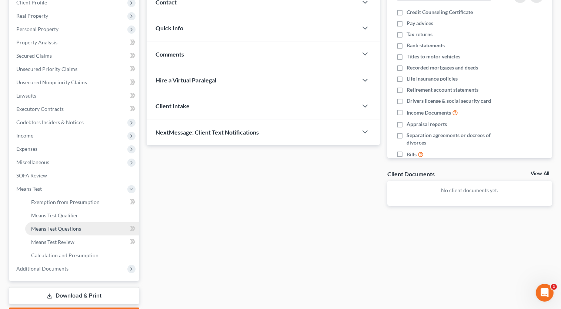
scroll to position [120, 0]
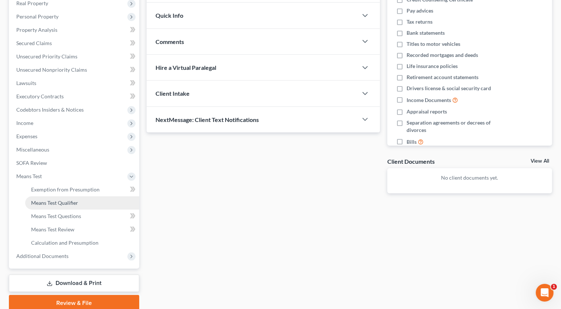
click at [66, 205] on span "Means Test Qualifier" at bounding box center [54, 203] width 47 height 6
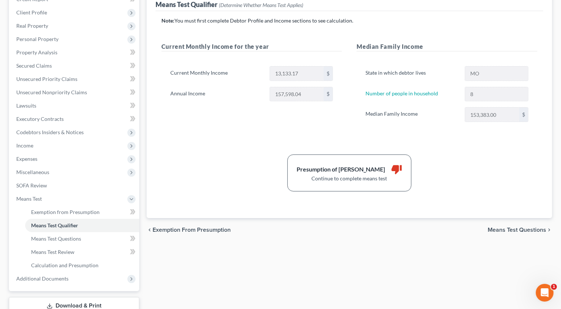
scroll to position [111, 0]
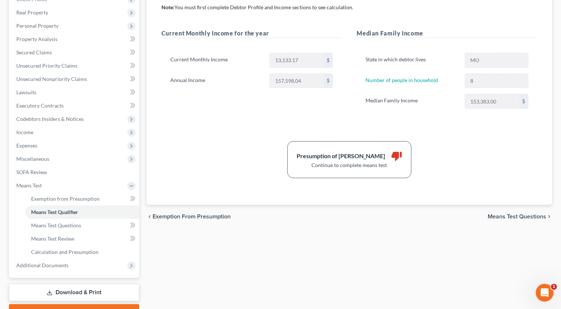
click at [500, 214] on span "Means Test Questions" at bounding box center [516, 217] width 58 height 6
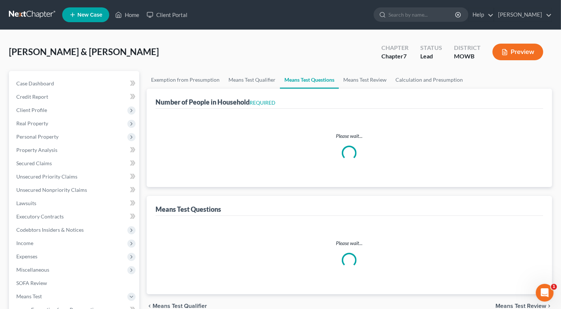
select select "0"
select select "60"
select select "1"
select select "60"
select select "6"
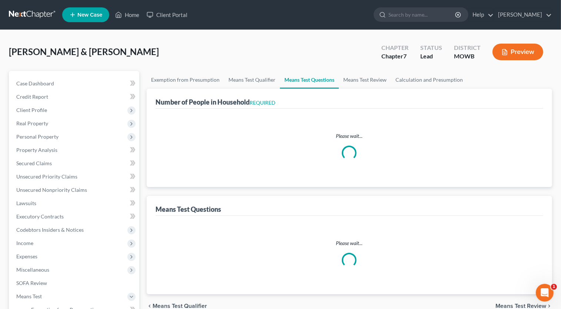
select select "2"
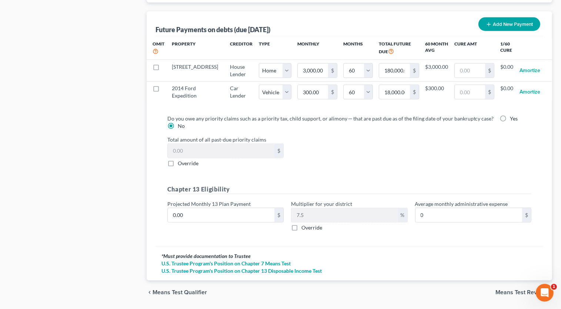
scroll to position [765, 0]
